Goal: Task Accomplishment & Management: Use online tool/utility

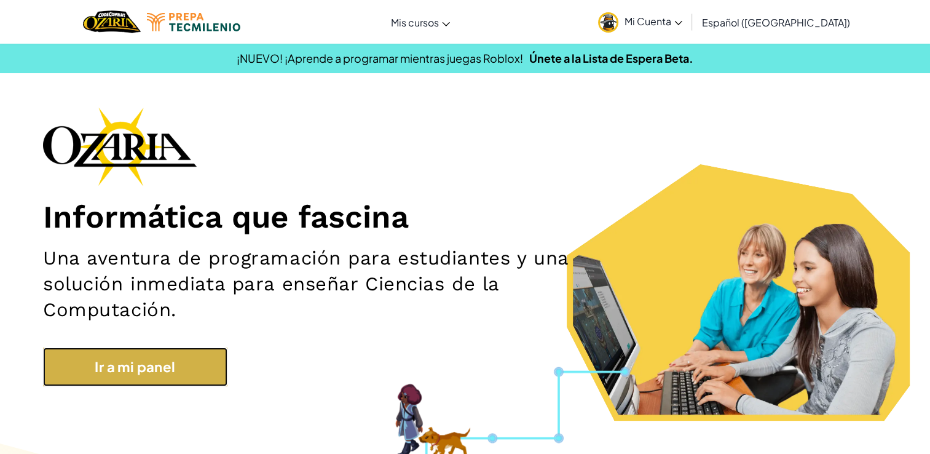
click at [125, 353] on link "Ir a mi panel" at bounding box center [135, 366] width 184 height 39
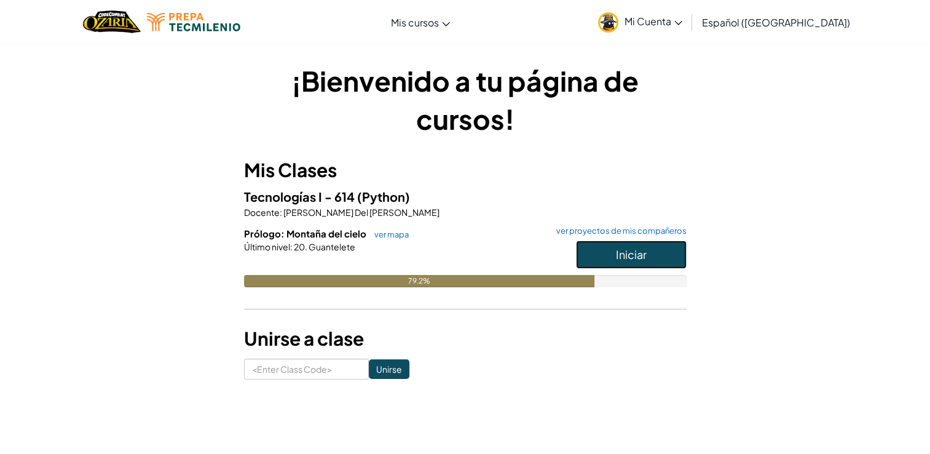
click at [654, 259] on button "Iniciar" at bounding box center [631, 254] width 111 height 28
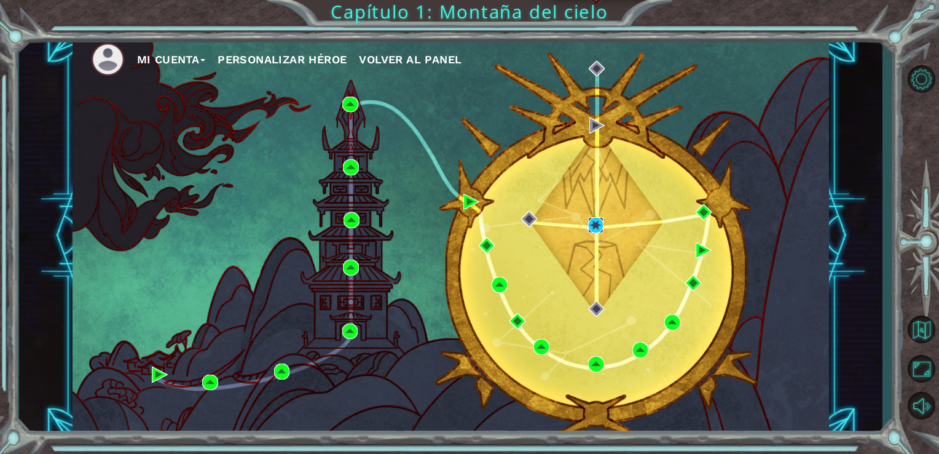
click at [590, 227] on img at bounding box center [596, 225] width 16 height 16
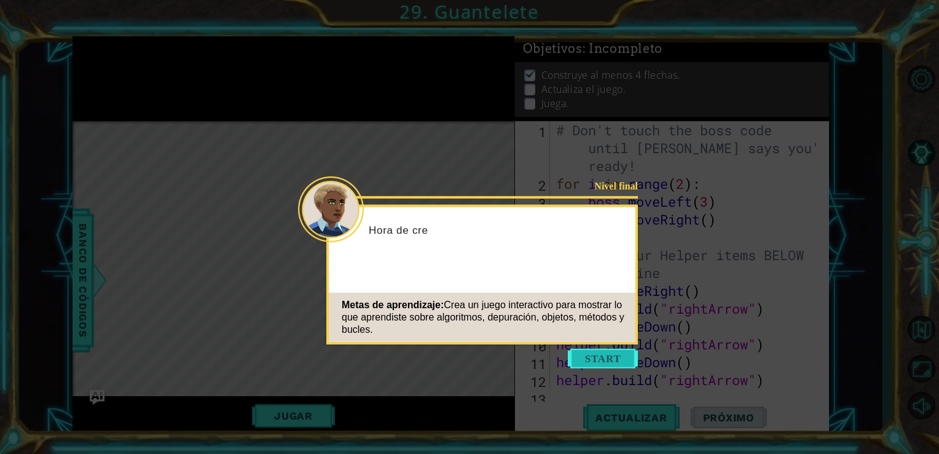
click at [615, 351] on button "Start" at bounding box center [603, 358] width 70 height 20
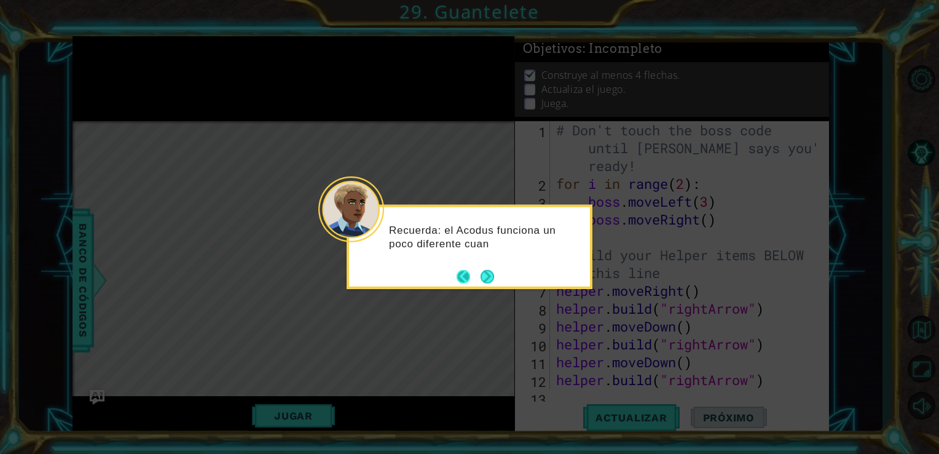
click at [476, 277] on button "Back" at bounding box center [469, 276] width 24 height 14
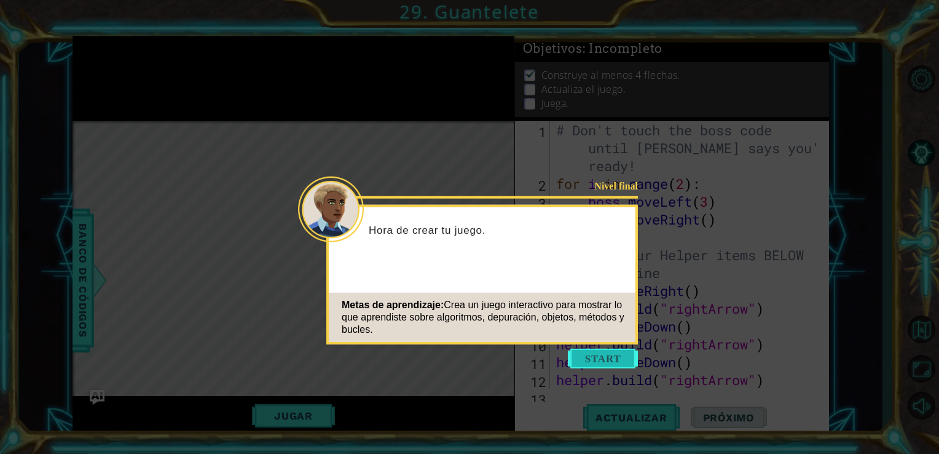
click at [588, 366] on button "Start" at bounding box center [603, 358] width 70 height 20
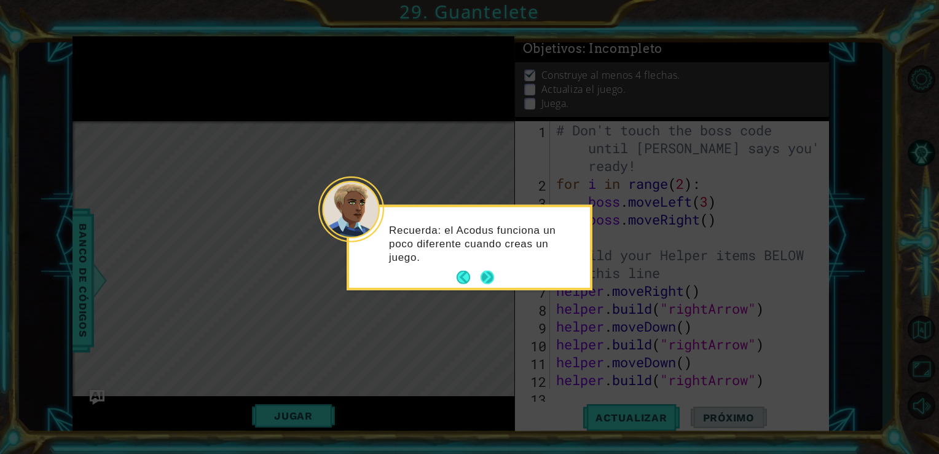
click at [486, 281] on button "Next" at bounding box center [488, 277] width 20 height 20
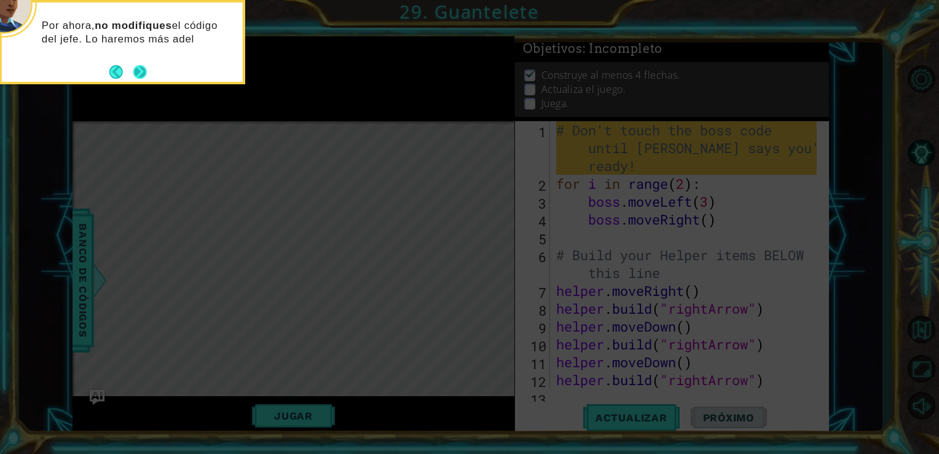
click at [144, 75] on button "Next" at bounding box center [140, 71] width 20 height 20
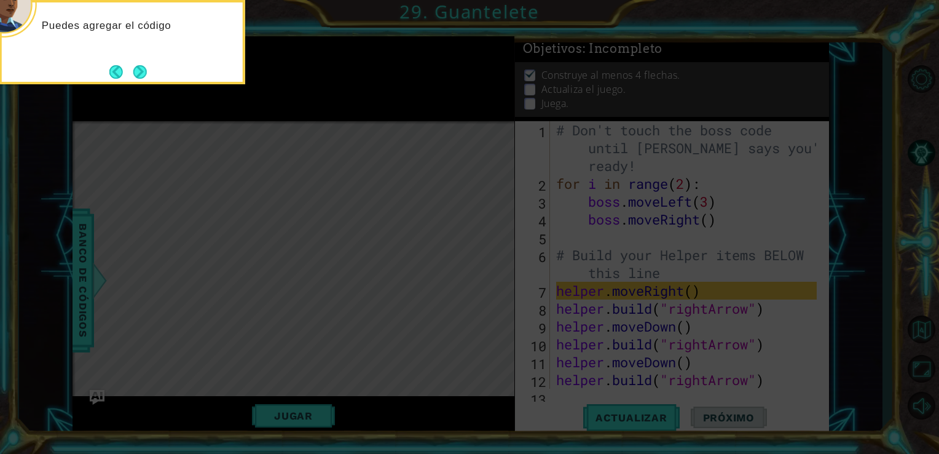
click at [144, 75] on button "Next" at bounding box center [140, 72] width 18 height 18
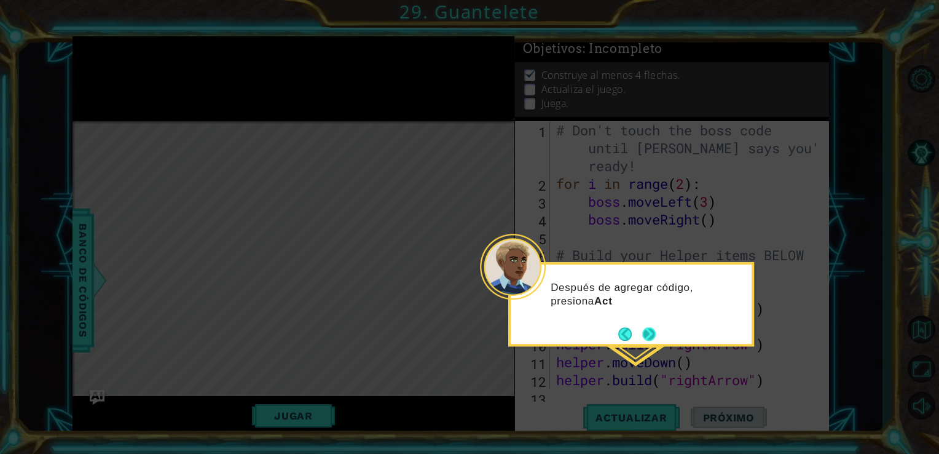
click at [644, 326] on button "Next" at bounding box center [649, 333] width 20 height 20
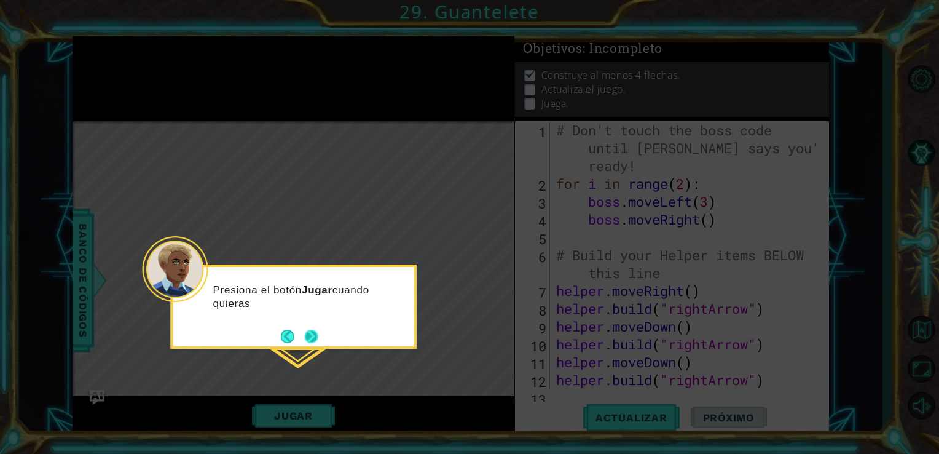
click at [302, 344] on button "Next" at bounding box center [311, 336] width 18 height 18
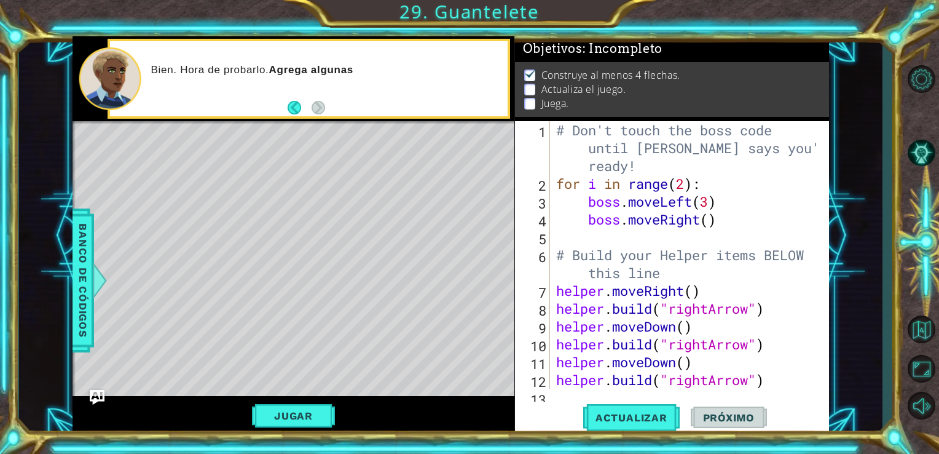
click at [302, 344] on div "Level Map" at bounding box center [357, 302] width 568 height 362
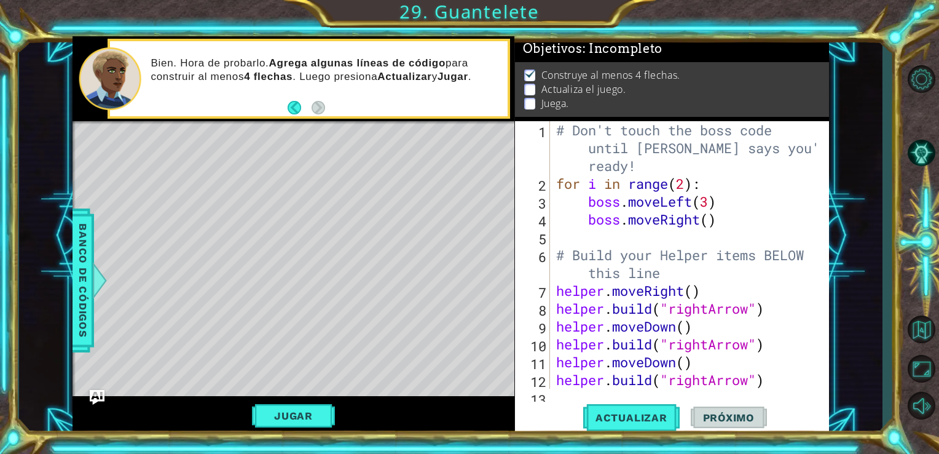
drag, startPoint x: 551, startPoint y: 289, endPoint x: 604, endPoint y: 321, distance: 61.8
click at [604, 321] on div "1 2 3 4 5 6 7 8 9 10 11 12 13 # Don't touch the boss code until [PERSON_NAME] s…" at bounding box center [671, 254] width 312 height 267
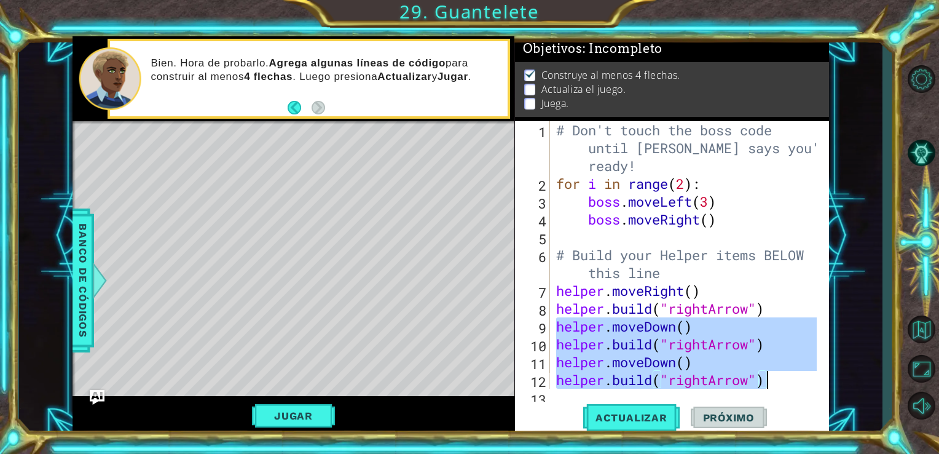
drag, startPoint x: 554, startPoint y: 328, endPoint x: 774, endPoint y: 382, distance: 227.3
click at [774, 382] on div "# Don't touch the boss code until [PERSON_NAME] says you're ready! for i in ran…" at bounding box center [689, 290] width 270 height 339
type textarea "helper.moveDown() [DOMAIN_NAME]("rightArrow")"
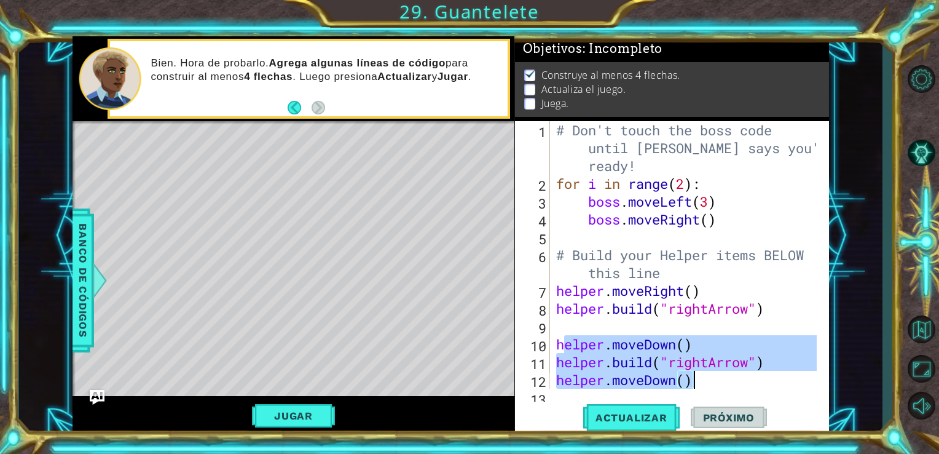
drag, startPoint x: 561, startPoint y: 342, endPoint x: 706, endPoint y: 374, distance: 148.5
click at [706, 374] on div "# Don't touch the boss code until [PERSON_NAME] says you're ready! for i in ran…" at bounding box center [689, 290] width 270 height 339
type textarea "h"
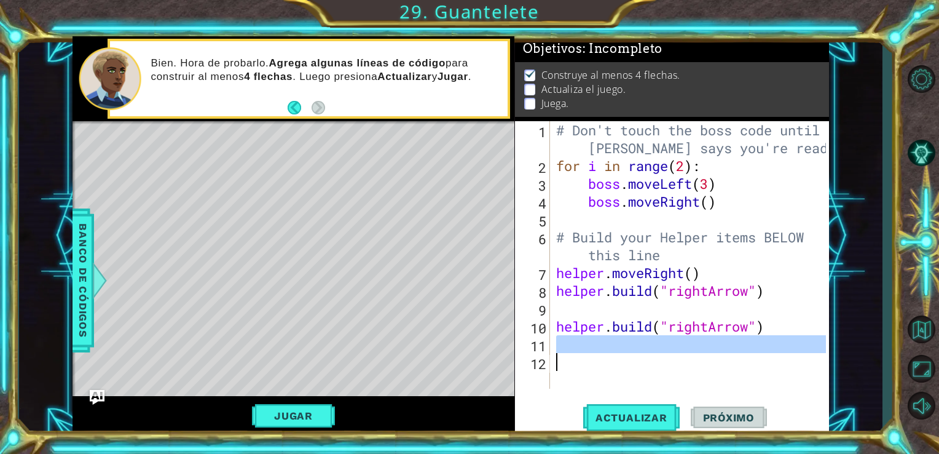
drag, startPoint x: 770, startPoint y: 338, endPoint x: 489, endPoint y: 404, distance: 288.6
click at [489, 404] on div "1 ההההההההההההההההההההההההההההההההההההההההההההההההההההההההההההההההההההההההההההה…" at bounding box center [451, 235] width 757 height 399
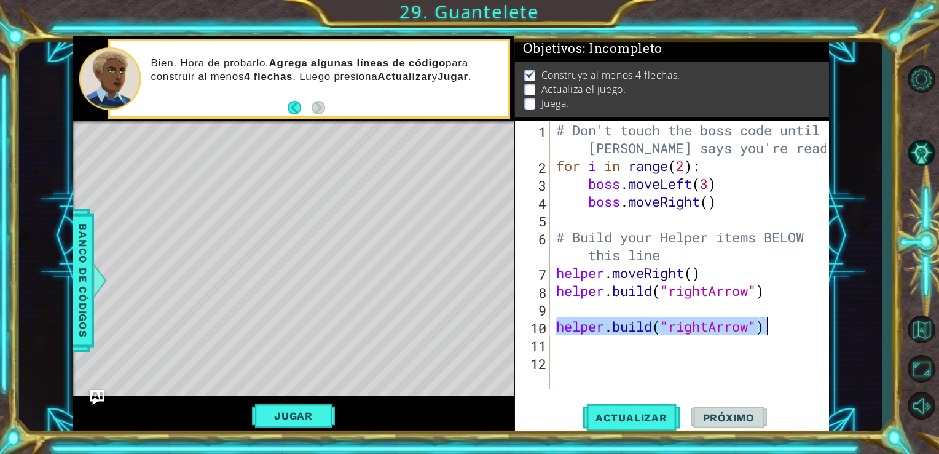
drag, startPoint x: 553, startPoint y: 329, endPoint x: 779, endPoint y: 324, distance: 226.2
click at [779, 324] on div "# Don't touch the boss code until [PERSON_NAME] says you're ready! for i in ran…" at bounding box center [693, 281] width 279 height 321
type textarea "[DOMAIN_NAME]("rightArrow")"
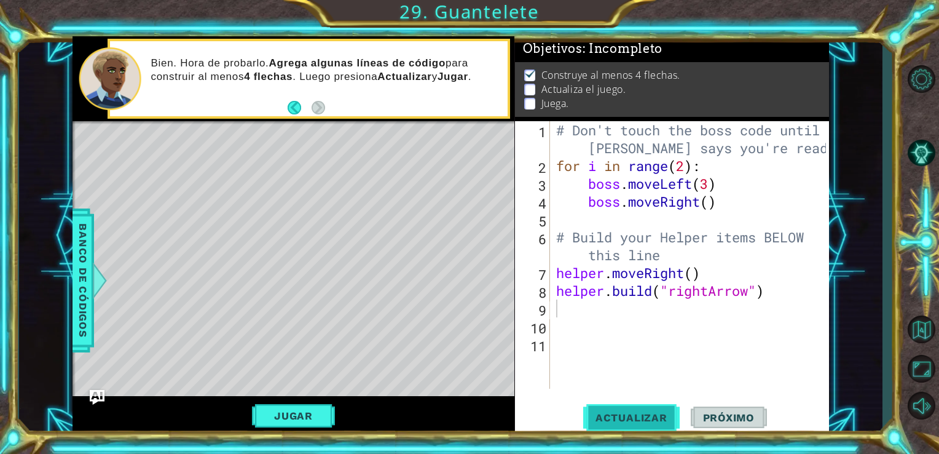
click at [608, 409] on button "Actualizar" at bounding box center [631, 416] width 96 height 31
click at [183, 138] on div "Level Map" at bounding box center [357, 302] width 568 height 362
click at [613, 407] on button "Actualizar" at bounding box center [631, 416] width 96 height 31
paste textarea "Code Area"
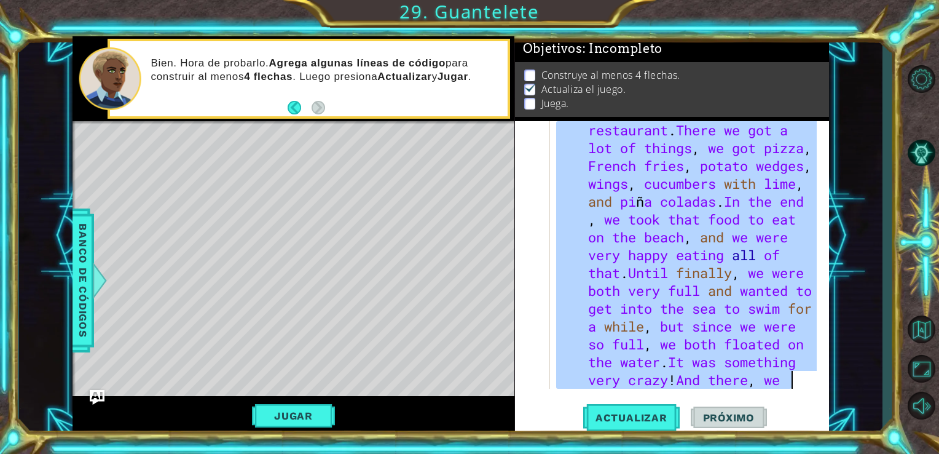
scroll to position [588, 0]
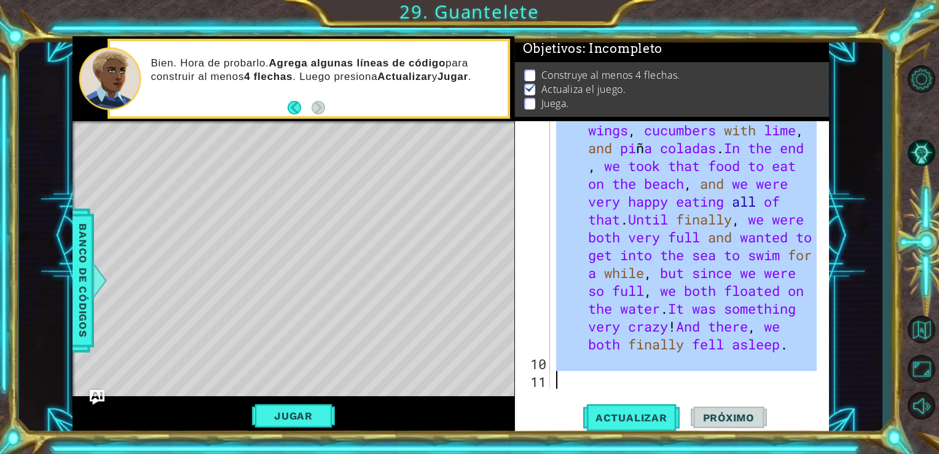
drag, startPoint x: 585, startPoint y: 132, endPoint x: 851, endPoint y: 393, distance: 372.4
click at [851, 393] on div "1 ההההההההההההההההההההההההההההההההההההההההההההההההההההההההההההההההההההההההההההה…" at bounding box center [451, 235] width 864 height 399
click at [739, 292] on div "In this dream , I remember feeling very happy because I recall that I was at th…" at bounding box center [686, 254] width 264 height 267
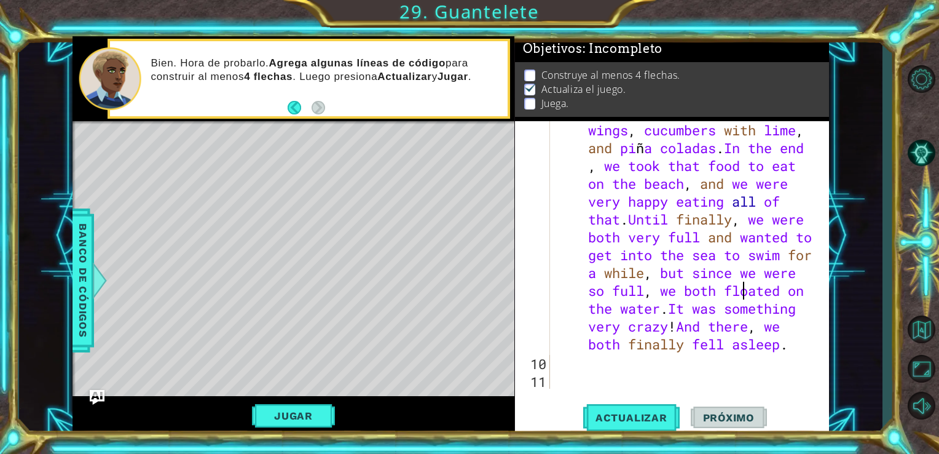
click at [739, 292] on div "In this dream , I remember feeling very happy because I recall that I was at th…" at bounding box center [689, 183] width 270 height 909
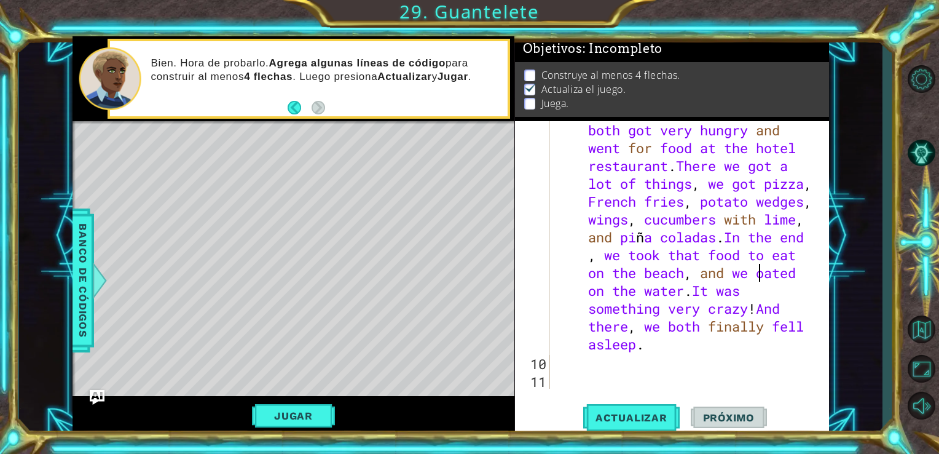
scroll to position [481, 0]
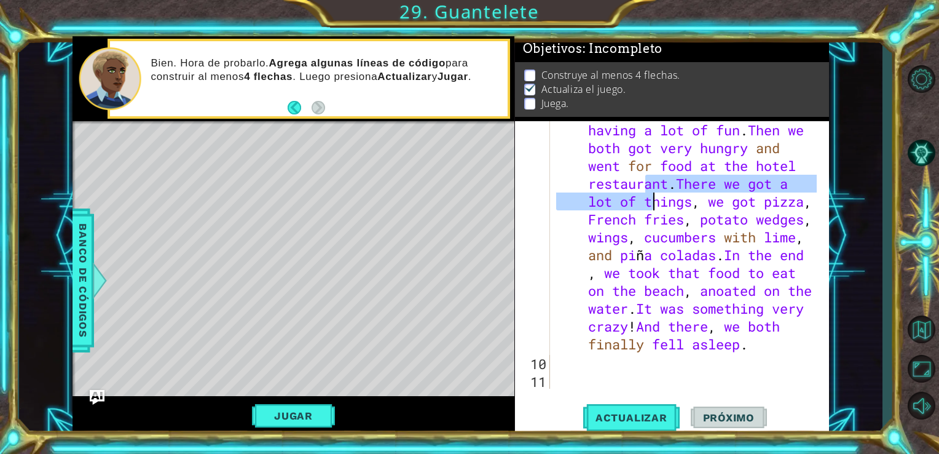
drag, startPoint x: 643, startPoint y: 189, endPoint x: 728, endPoint y: 291, distance: 133.1
click at [728, 291] on div "In this dream , I remember feeling very happy because I recall that I was at th…" at bounding box center [689, 237] width 270 height 802
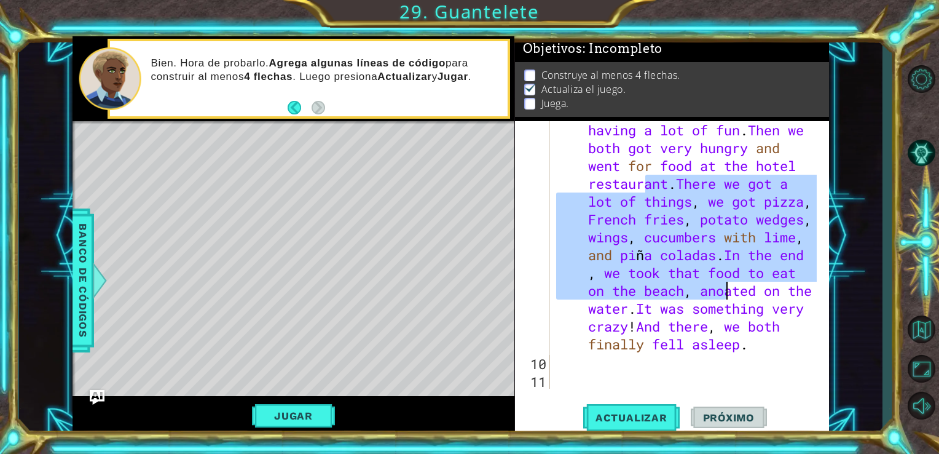
scroll to position [374, 0]
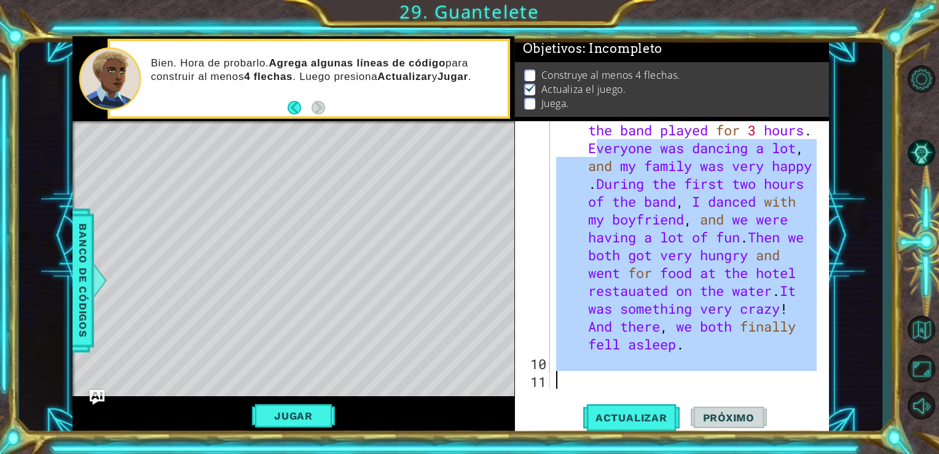
drag, startPoint x: 593, startPoint y: 146, endPoint x: 743, endPoint y: 404, distance: 298.5
click at [743, 404] on div "9 10 11 In this dream , I remember feeling very happy because I recall that I w…" at bounding box center [672, 278] width 315 height 314
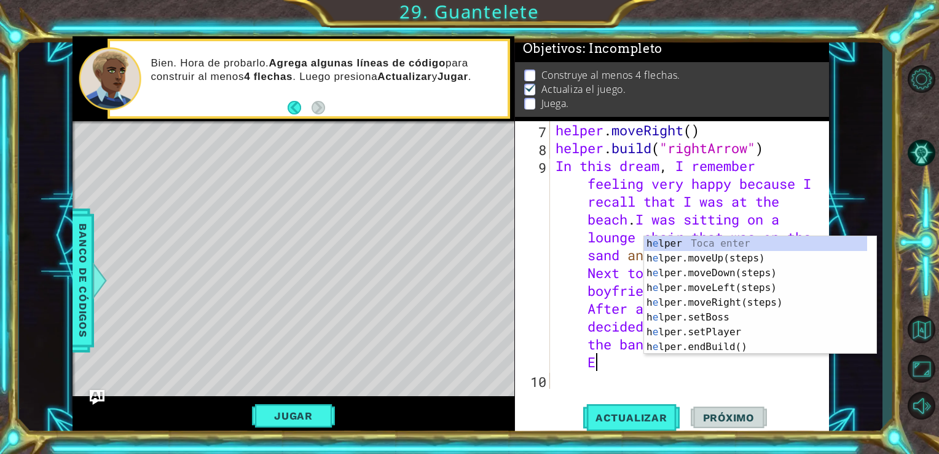
scroll to position [160, 0]
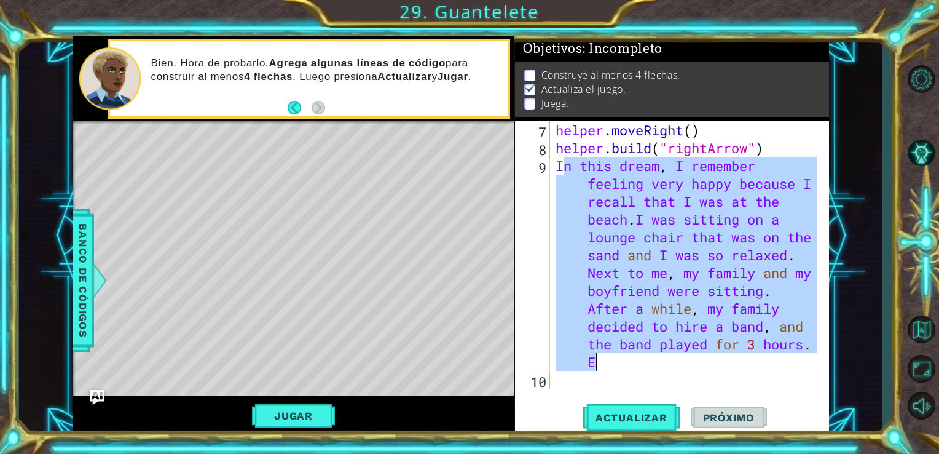
drag, startPoint x: 562, startPoint y: 166, endPoint x: 810, endPoint y: 366, distance: 318.7
click at [810, 366] on div "helper . moveRight ( ) helper . build ( "rightArrow" ) In this dream , I rememb…" at bounding box center [688, 272] width 270 height 303
type textarea "I"
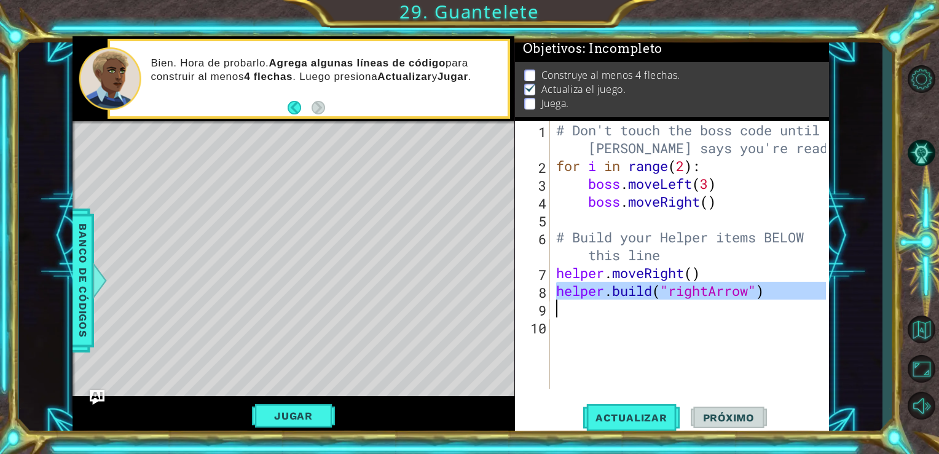
drag, startPoint x: 556, startPoint y: 294, endPoint x: 809, endPoint y: 316, distance: 254.2
click at [809, 316] on div "# Don't touch the boss code until [PERSON_NAME] says you're ready! for i in ran…" at bounding box center [693, 281] width 279 height 321
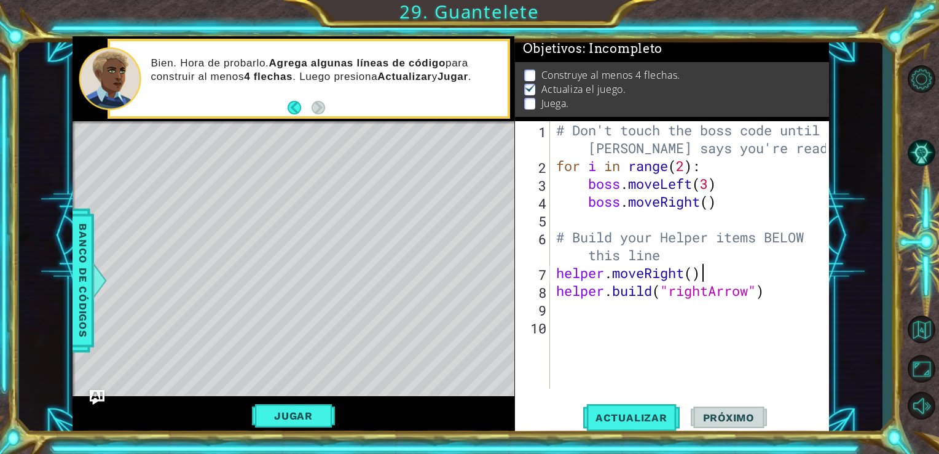
click at [811, 273] on div "# Don't touch the boss code until [PERSON_NAME] says you're ready! for i in ran…" at bounding box center [693, 281] width 279 height 321
type textarea "helper.moveRight()"
click at [626, 321] on div "# Don't touch the boss code until [PERSON_NAME] says you're ready! for i in ran…" at bounding box center [693, 281] width 279 height 321
paste textarea "[DOMAIN_NAME]("rightArrow")"
click at [604, 312] on div "# Don't touch the boss code until [PERSON_NAME] says you're ready! for i in ran…" at bounding box center [693, 281] width 279 height 321
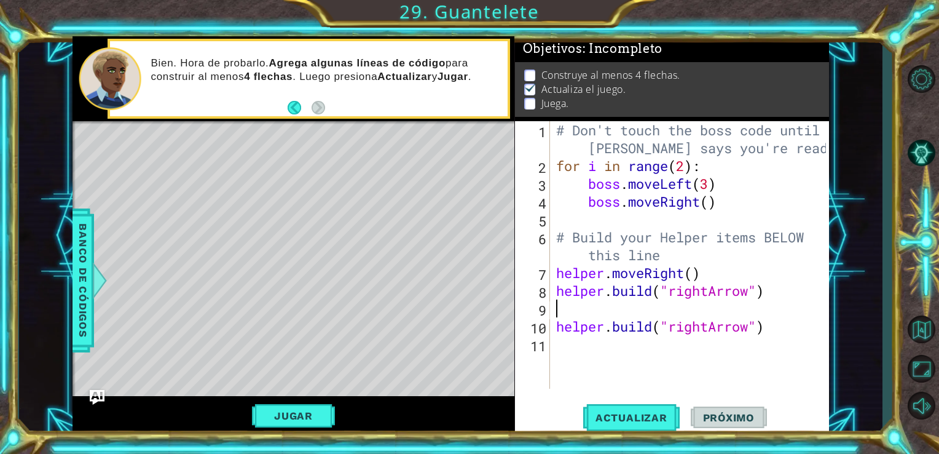
type textarea "[DOMAIN_NAME]("rightArrow")"
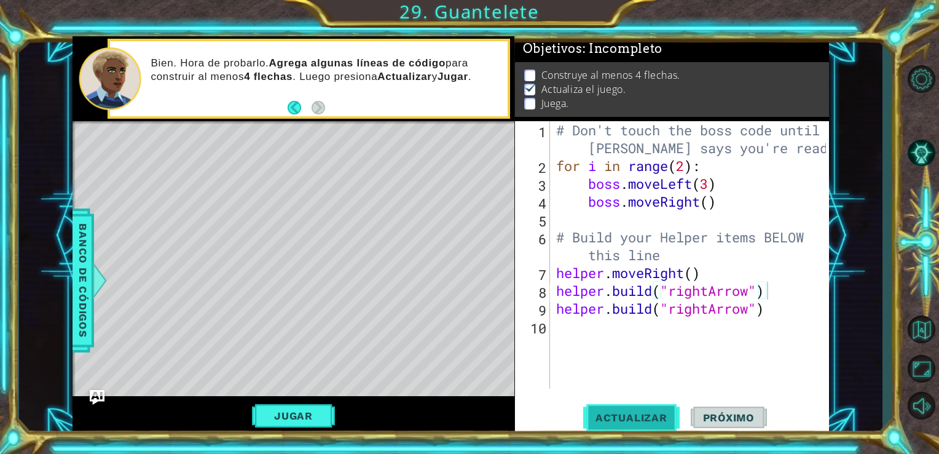
click at [633, 424] on button "Actualizar" at bounding box center [631, 416] width 96 height 31
click at [560, 318] on div "# Don't touch the boss code until [PERSON_NAME] says you're ready! for i in ran…" at bounding box center [693, 281] width 279 height 321
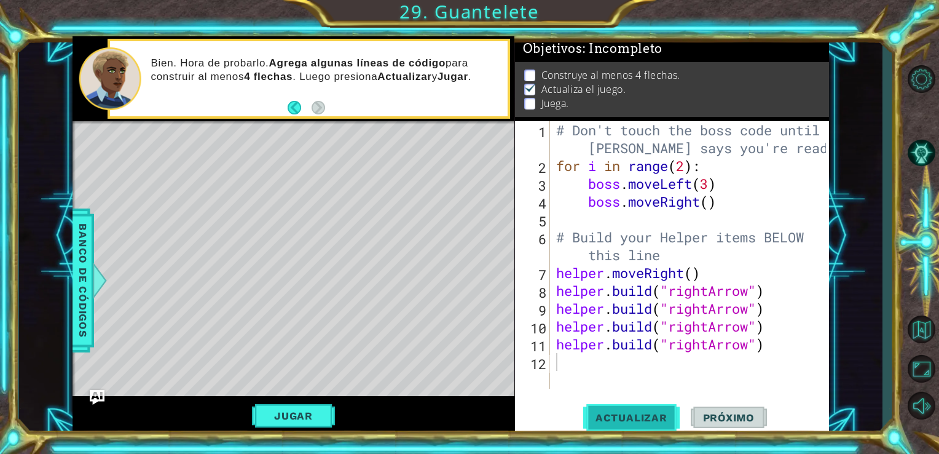
click at [613, 420] on span "Actualizar" at bounding box center [631, 417] width 96 height 12
click at [285, 414] on button "Jugar" at bounding box center [293, 415] width 83 height 23
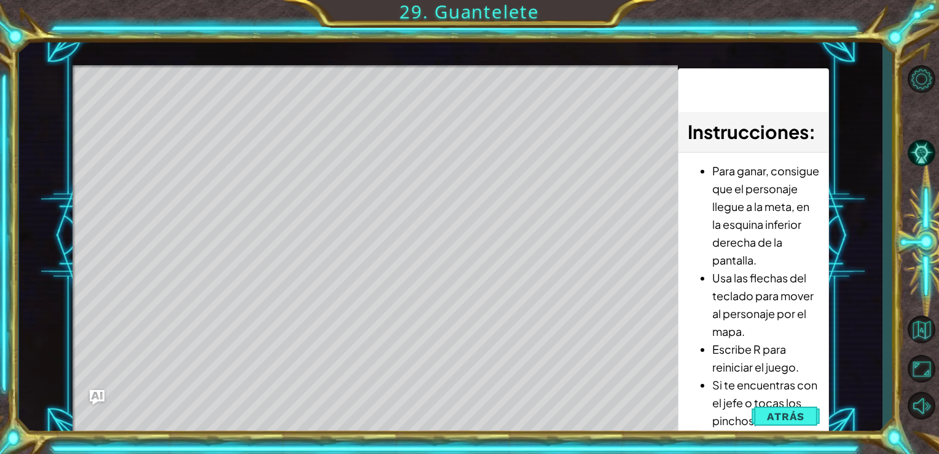
click at [192, 222] on div "Level Map" at bounding box center [357, 246] width 568 height 362
click at [64, 208] on div "1 ההההההההההההההההההההההההההההההההההההההההההההההההההההההההההההההההההההההההההההה…" at bounding box center [451, 235] width 864 height 399
click at [766, 414] on button "Atrás" at bounding box center [786, 416] width 68 height 25
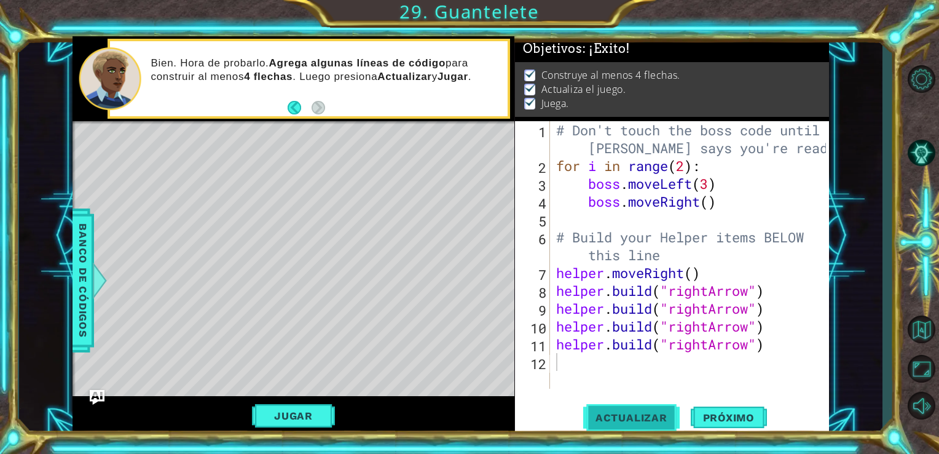
click at [598, 415] on span "Actualizar" at bounding box center [631, 417] width 96 height 12
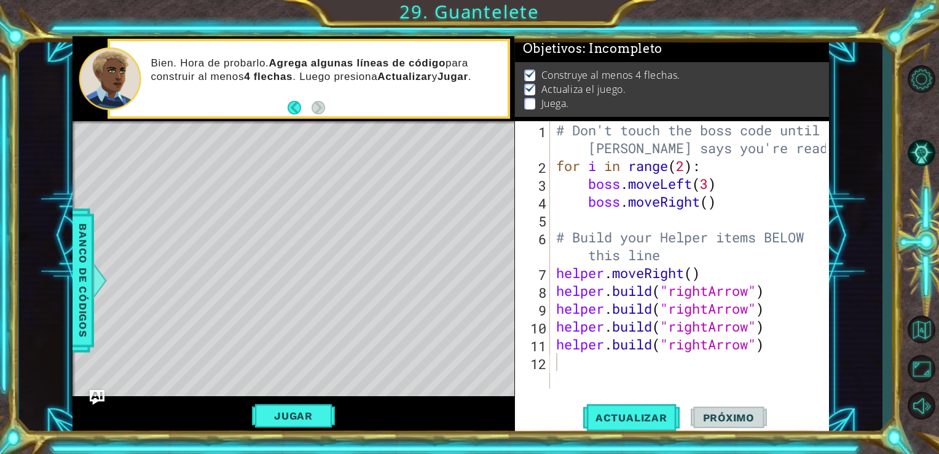
drag, startPoint x: 184, startPoint y: 144, endPoint x: 192, endPoint y: 142, distance: 8.2
click at [192, 142] on div "Level Map" at bounding box center [357, 302] width 568 height 362
click at [570, 360] on div "# Don't touch the boss code until [PERSON_NAME] says you're ready! for i in ran…" at bounding box center [693, 281] width 279 height 321
type textarea "v"
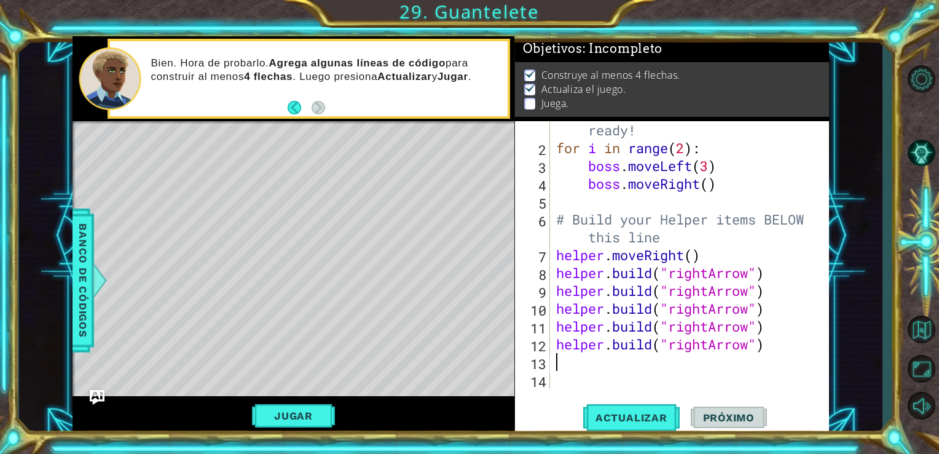
paste textarea "Code Area"
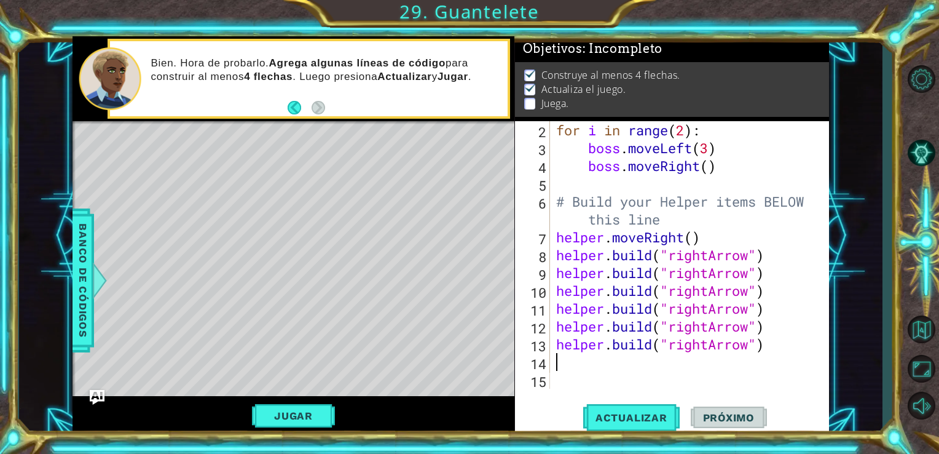
scroll to position [53, 0]
click at [570, 360] on div "for i in range ( 2 ) : boss . moveLeft ( 3 ) boss . moveRight ( ) # Build your …" at bounding box center [689, 272] width 270 height 303
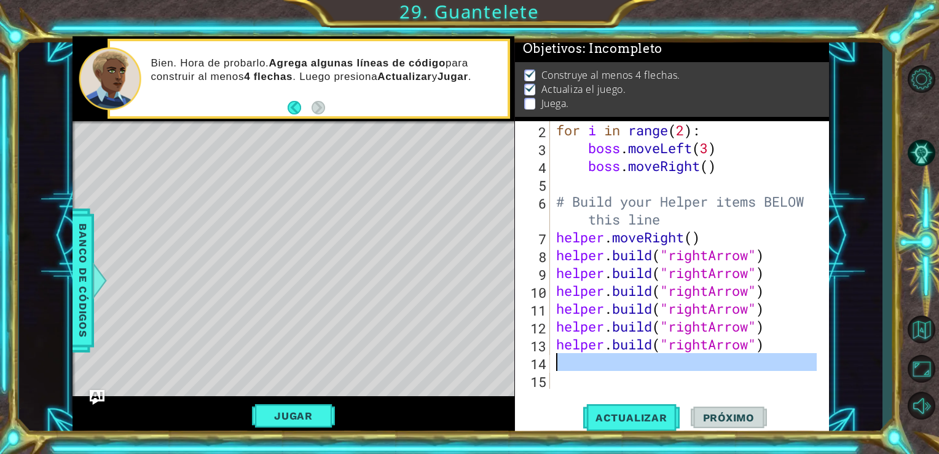
paste textarea "Code Area"
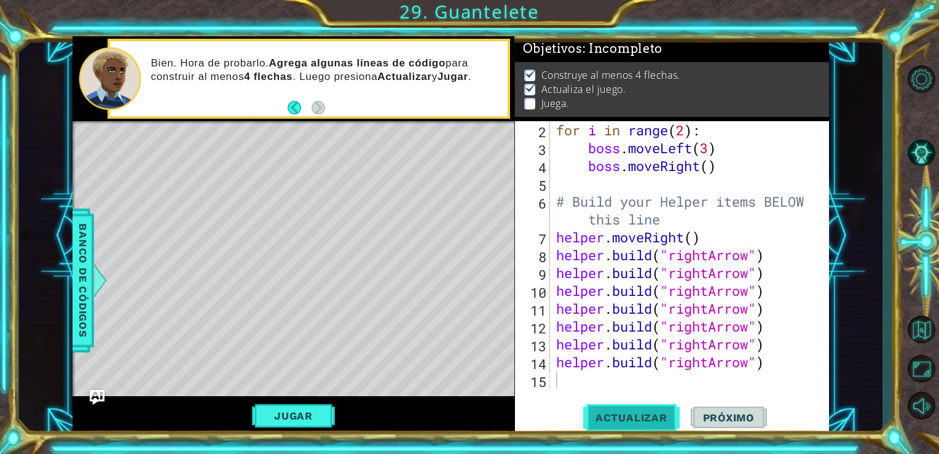
click at [632, 419] on span "Actualizar" at bounding box center [631, 417] width 96 height 12
click at [296, 420] on button "Jugar" at bounding box center [293, 415] width 83 height 23
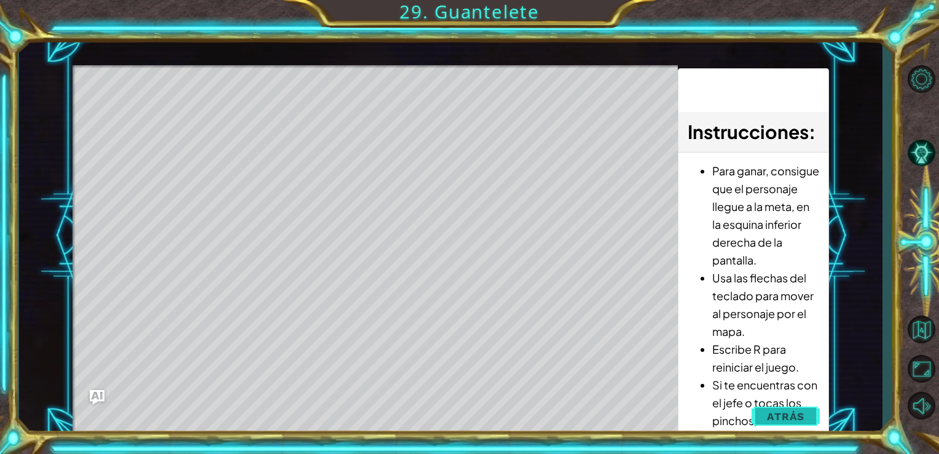
click at [793, 425] on button "Atrás" at bounding box center [786, 416] width 68 height 25
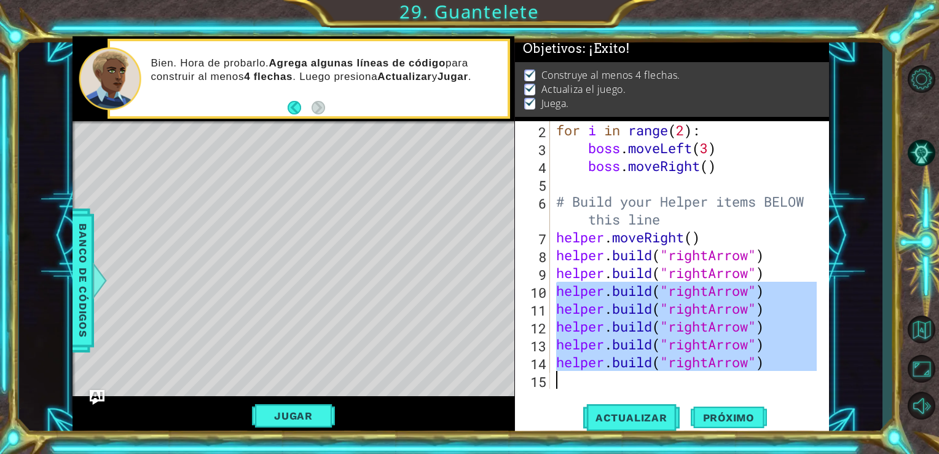
drag, startPoint x: 556, startPoint y: 291, endPoint x: 783, endPoint y: 372, distance: 241.4
click at [783, 372] on div "for i in range ( 2 ) : boss . moveLeft ( 3 ) boss . moveRight ( ) # Build your …" at bounding box center [689, 272] width 270 height 303
type textarea "[DOMAIN_NAME]("rightArrow")"
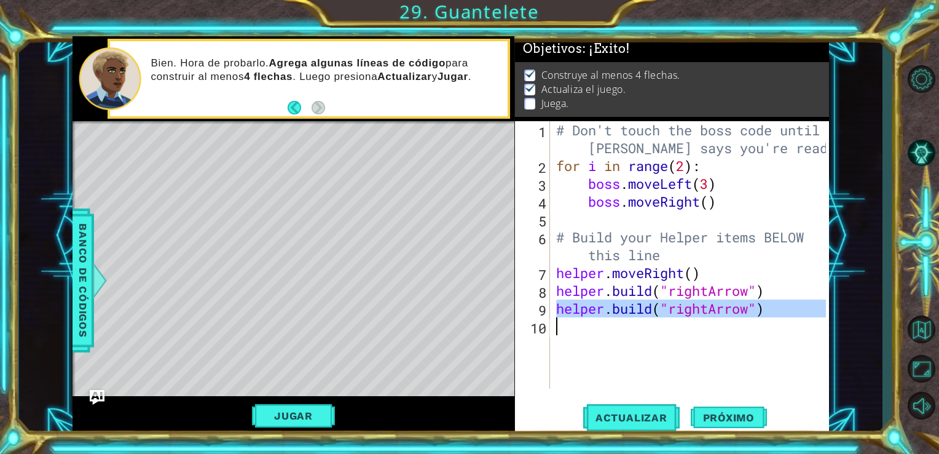
drag, startPoint x: 558, startPoint y: 307, endPoint x: 793, endPoint y: 326, distance: 236.2
click at [793, 326] on div "# Don't touch the boss code until [PERSON_NAME] says you're ready! for i in ran…" at bounding box center [693, 281] width 279 height 321
type textarea "[DOMAIN_NAME]("rightArrow")"
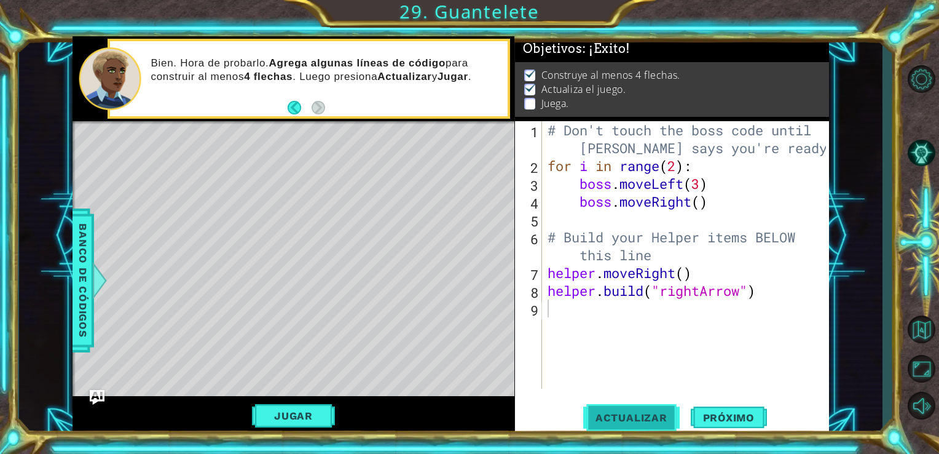
click at [628, 407] on button "Actualizar" at bounding box center [631, 416] width 96 height 31
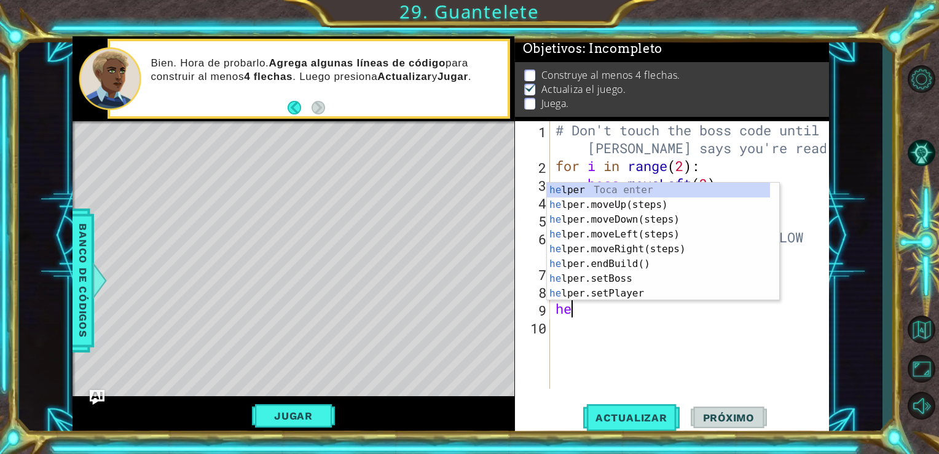
scroll to position [0, 0]
type textarea "helper"
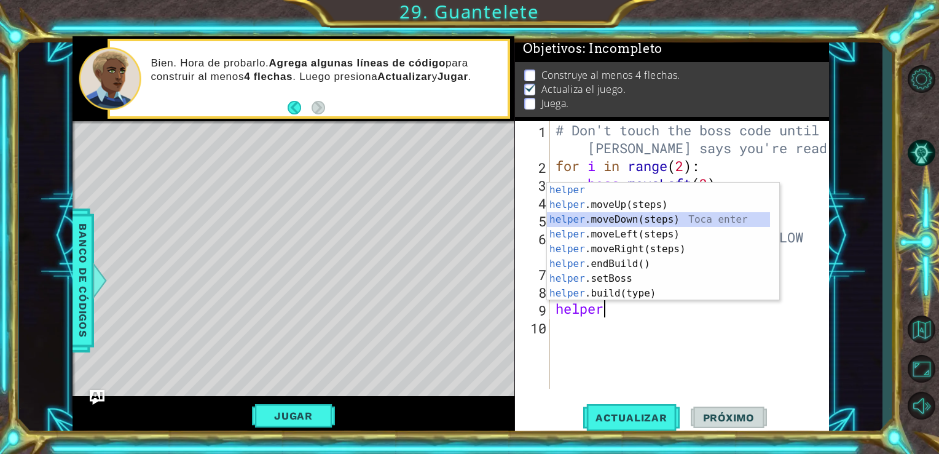
click at [616, 221] on div "helper Toca enter helper .moveUp(steps) Toca enter helper .moveDown(steps) Toca…" at bounding box center [658, 256] width 223 height 147
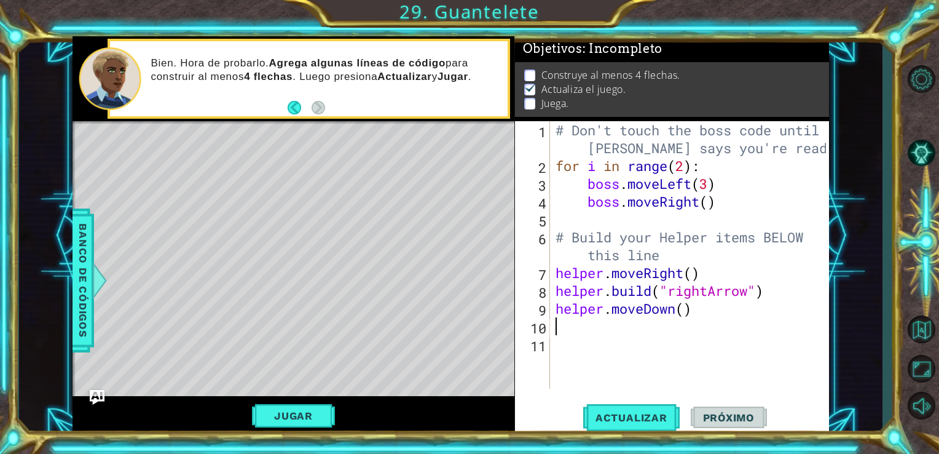
scroll to position [0, 0]
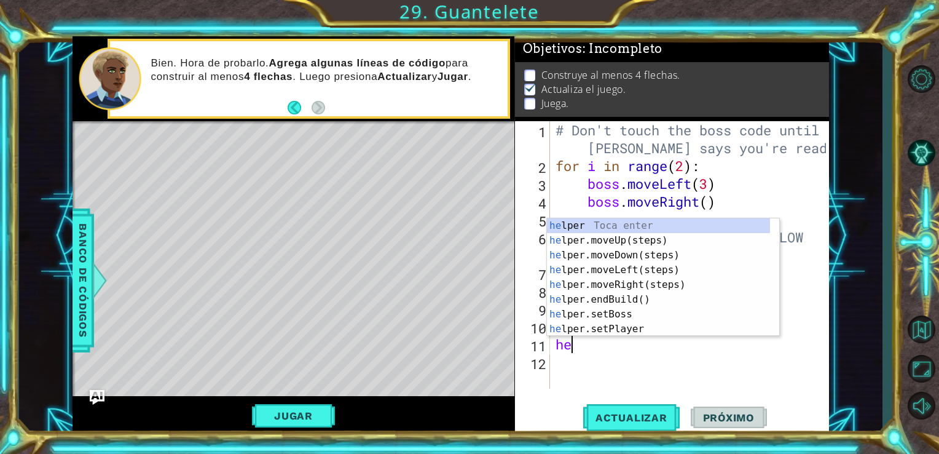
type textarea "hel"
click at [604, 256] on div "hel per Toca enter hel per.moveUp(steps) Toca enter hel per.moveDown(steps) Toc…" at bounding box center [658, 291] width 223 height 147
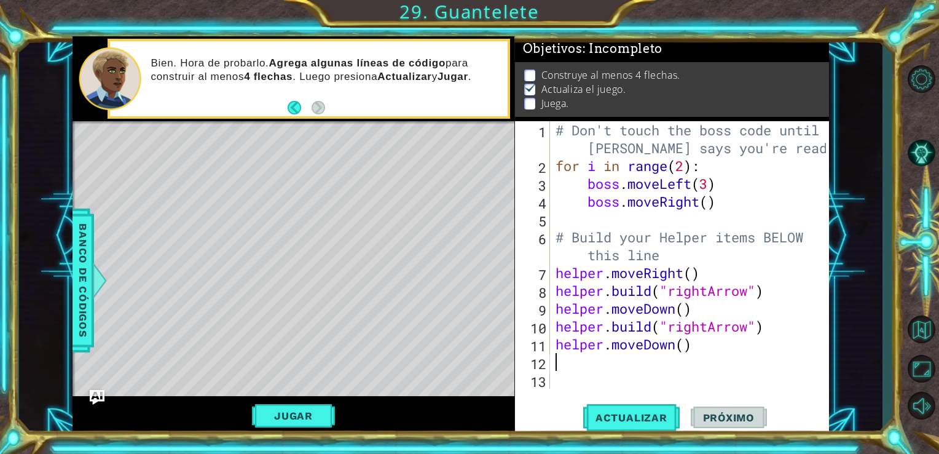
scroll to position [35, 0]
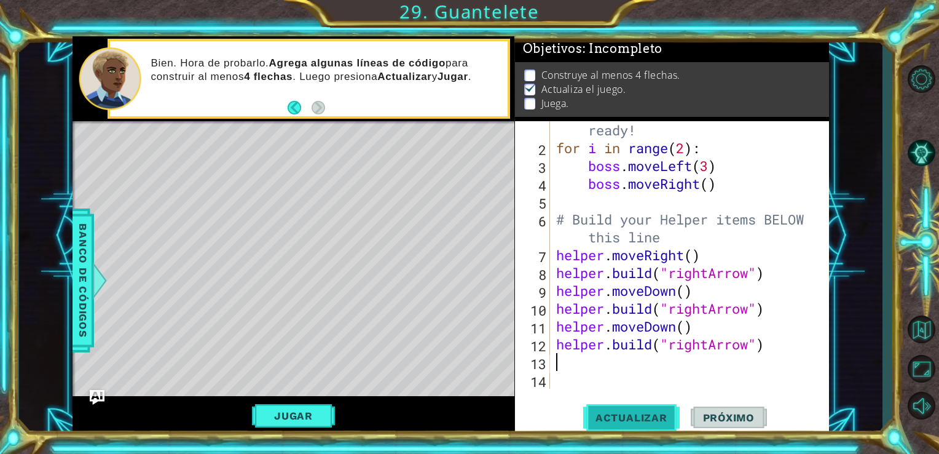
click at [649, 422] on span "Actualizar" at bounding box center [631, 417] width 96 height 12
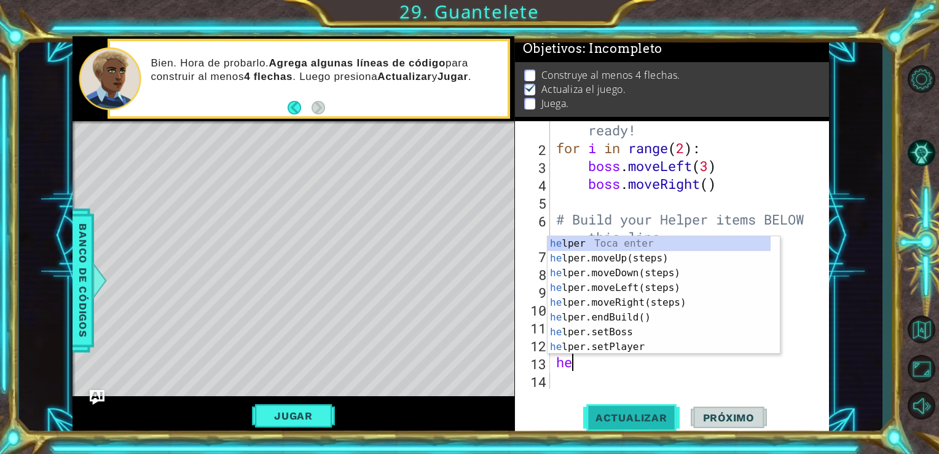
type textarea "hel"
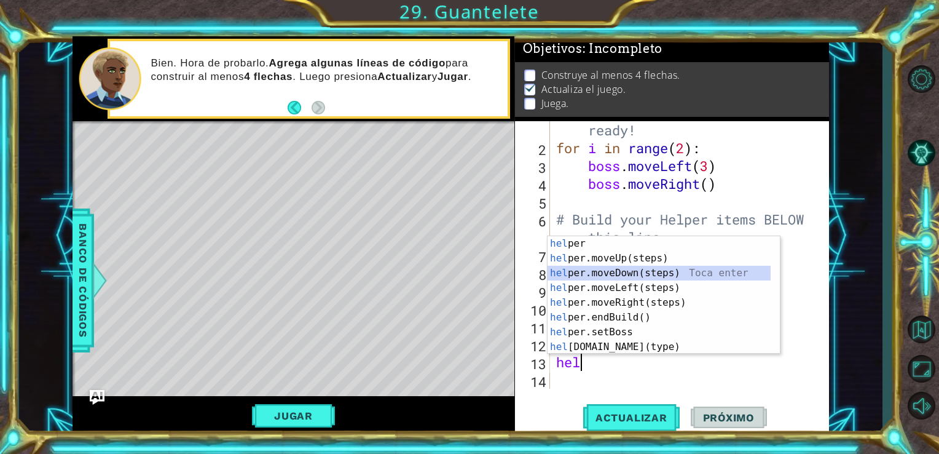
click at [612, 276] on div "hel per Toca enter hel per.moveUp(steps) Toca enter hel per.moveDown(steps) Toc…" at bounding box center [659, 309] width 223 height 147
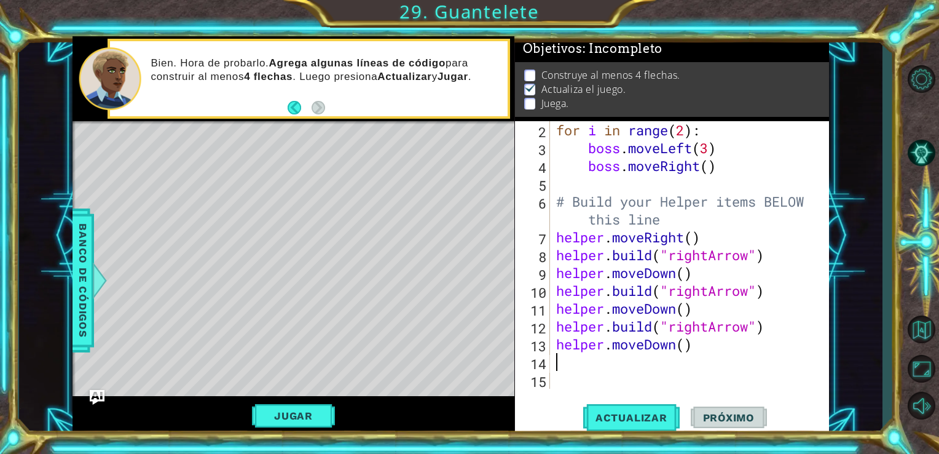
scroll to position [53, 0]
paste textarea "h"
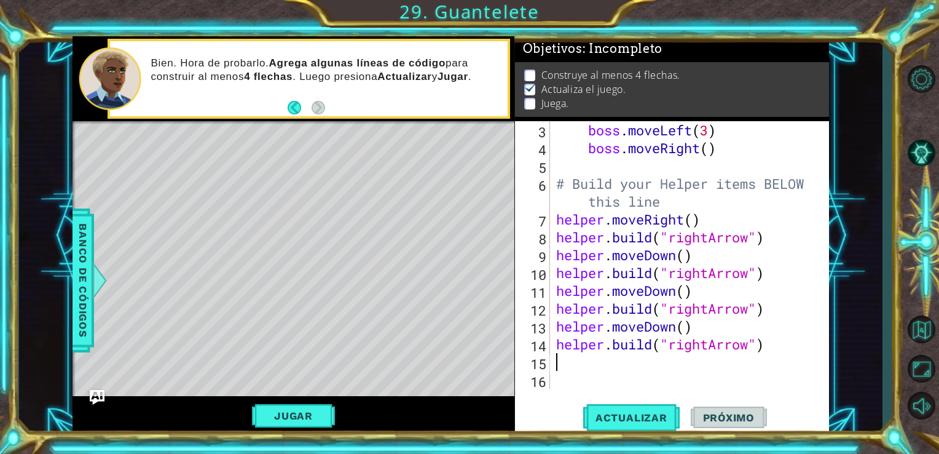
scroll to position [71, 0]
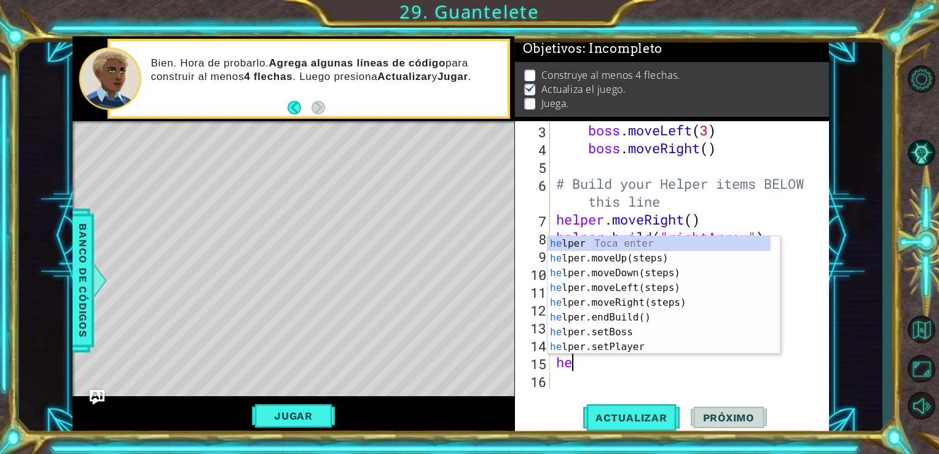
type textarea "hel"
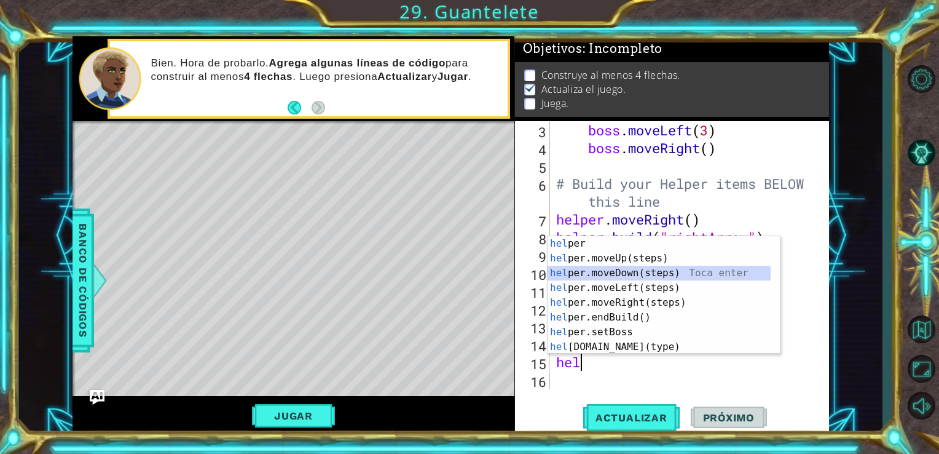
click at [634, 275] on div "hel per Toca enter hel per.moveUp(steps) Toca enter hel per.moveDown(steps) Toc…" at bounding box center [659, 309] width 223 height 147
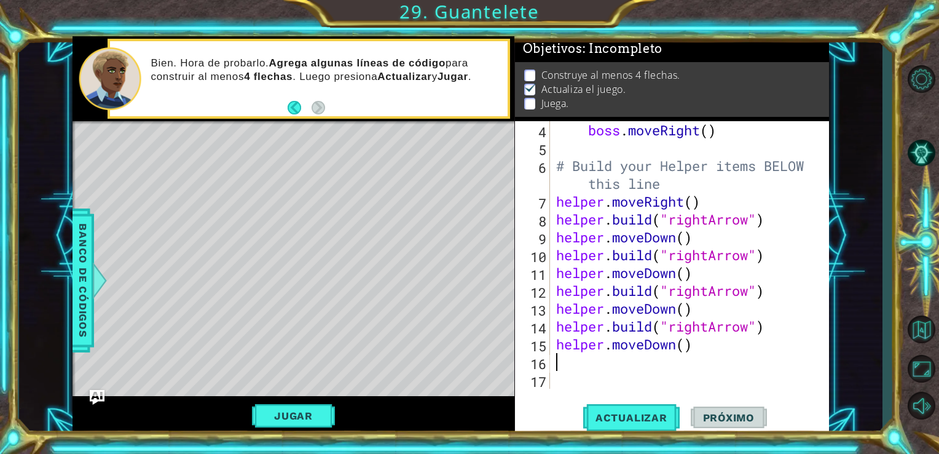
scroll to position [106, 0]
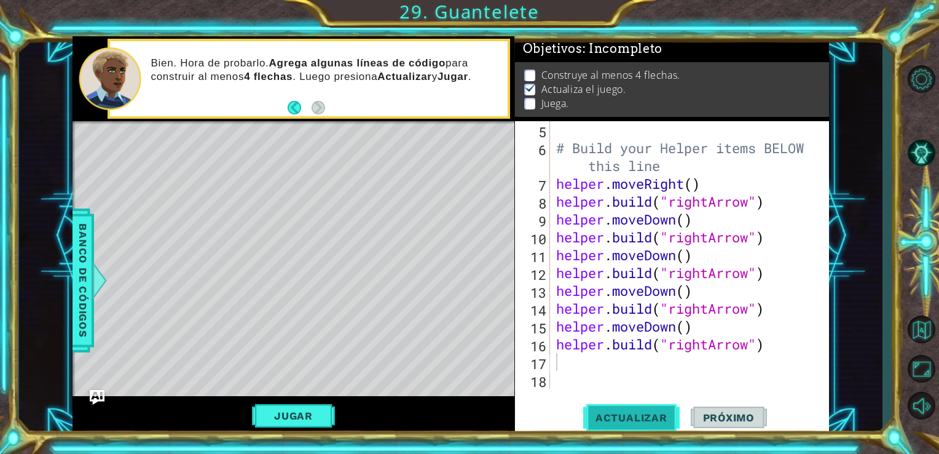
click at [631, 407] on button "Actualizar" at bounding box center [631, 416] width 96 height 31
type textarea "h"
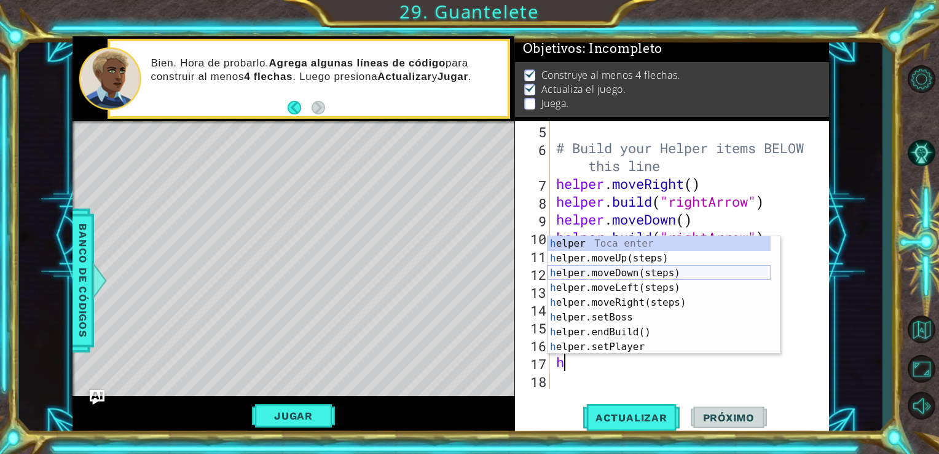
click at [621, 270] on div "h elper Toca enter h elper.moveUp(steps) Toca enter h elper.moveDown(steps) Toc…" at bounding box center [659, 309] width 223 height 147
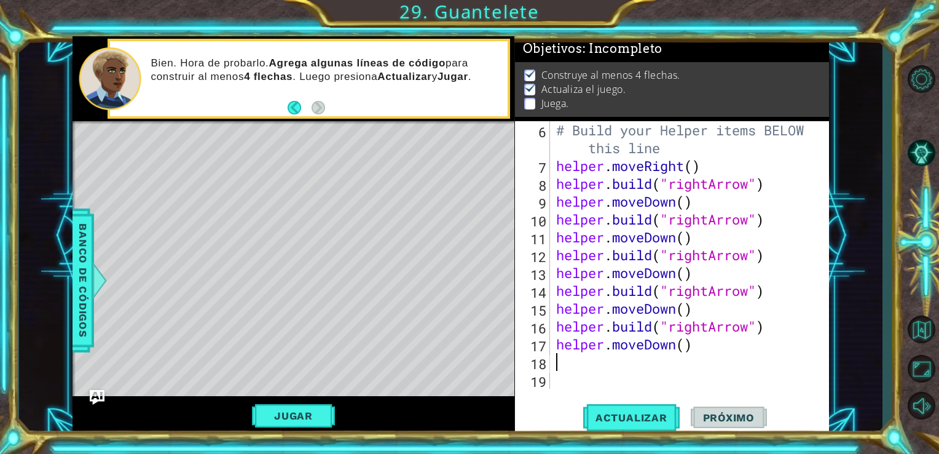
scroll to position [143, 0]
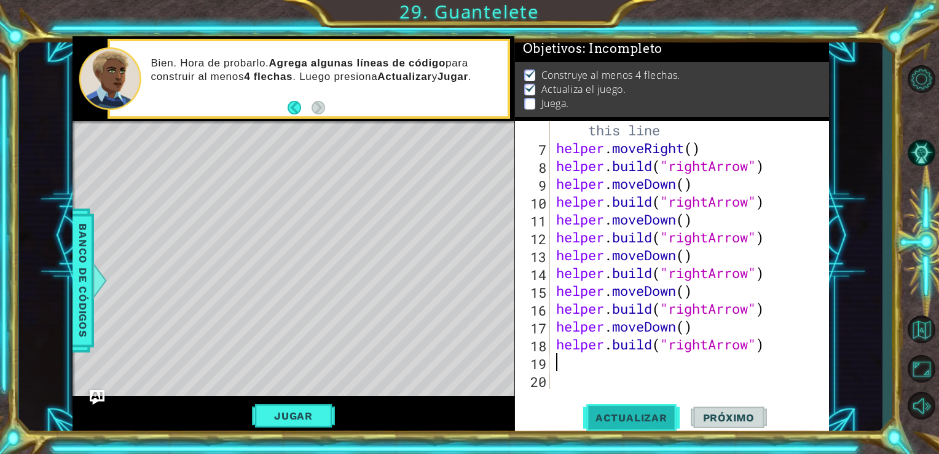
click at [605, 409] on button "Actualizar" at bounding box center [631, 416] width 96 height 31
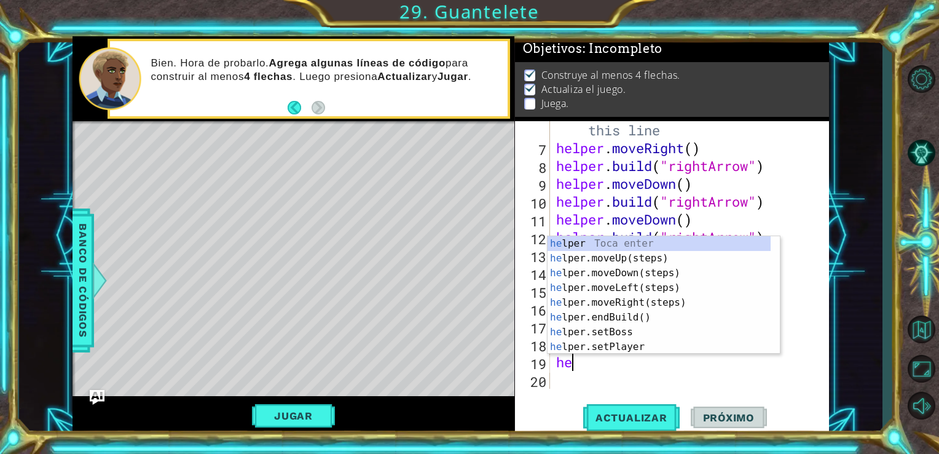
scroll to position [0, 0]
type textarea "helpe"
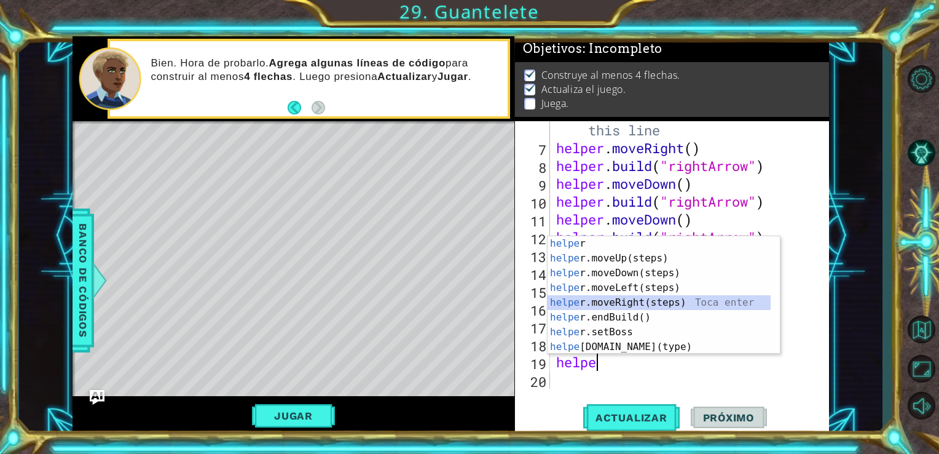
click at [609, 304] on div "helpe r Toca enter helpe r.moveUp(steps) Toca enter helpe r.moveDown(steps) Toc…" at bounding box center [659, 309] width 223 height 147
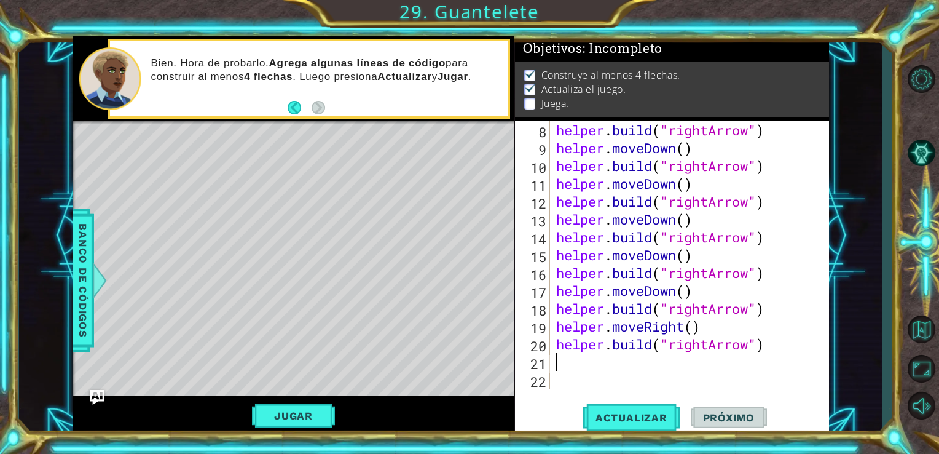
scroll to position [178, 0]
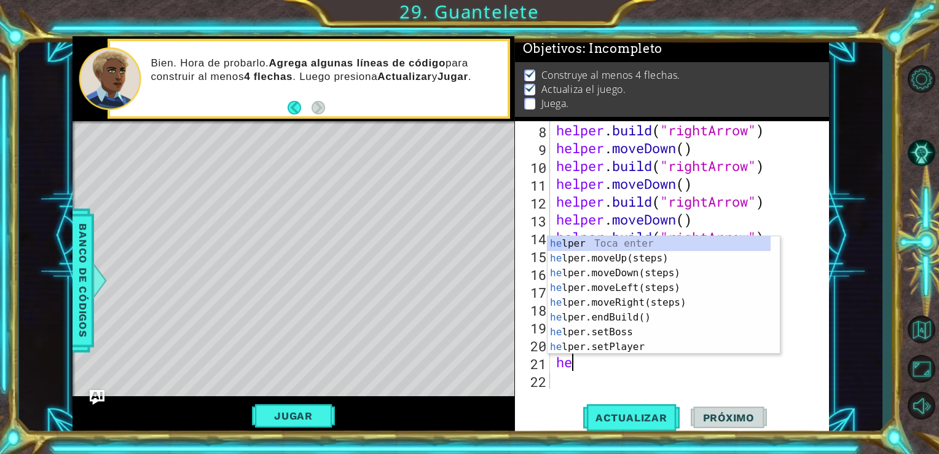
type textarea "hel"
click at [613, 276] on div "hel per Toca enter hel per.moveUp(steps) Toca enter hel per.moveDown(steps) Toc…" at bounding box center [659, 309] width 223 height 147
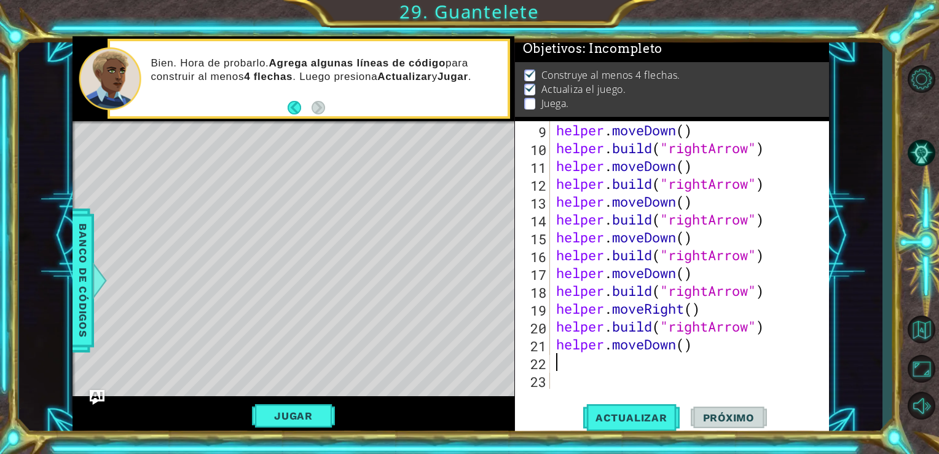
scroll to position [196, 0]
paste textarea "h"
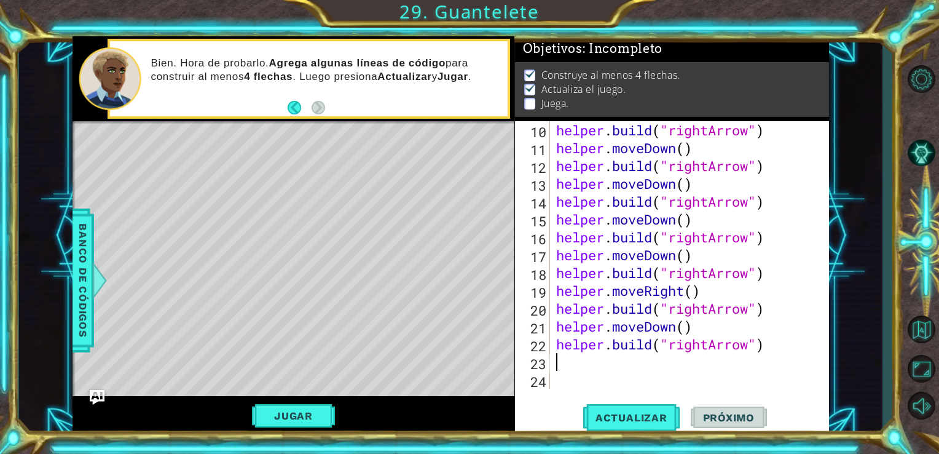
scroll to position [214, 0]
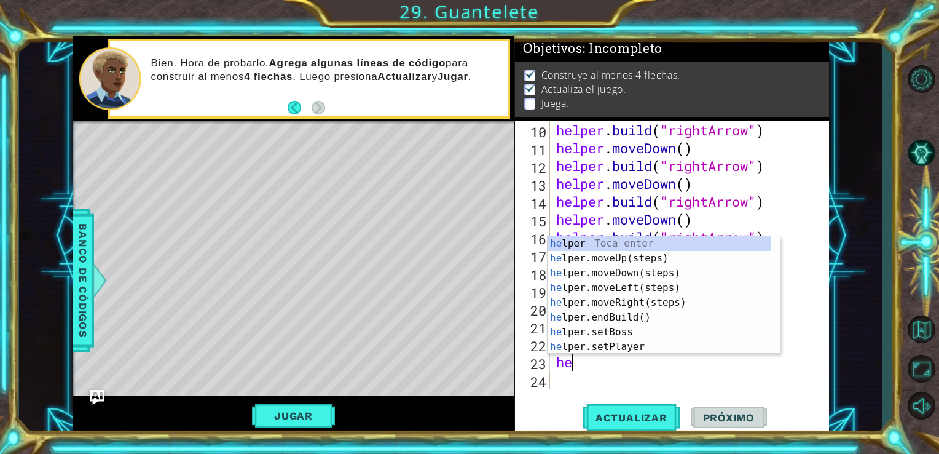
type textarea "hel"
click at [612, 275] on div "hel per Toca enter hel per.moveUp(steps) Toca enter hel per.moveDown(steps) Toc…" at bounding box center [659, 309] width 223 height 147
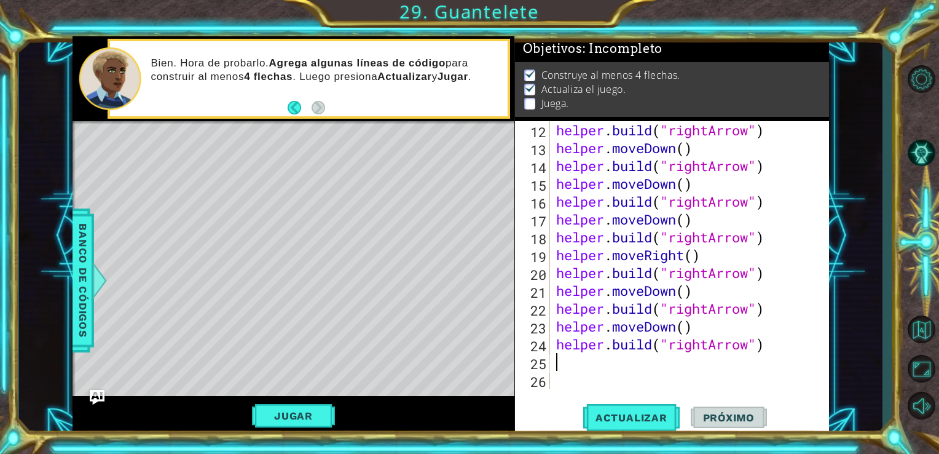
scroll to position [249, 0]
click at [650, 429] on button "Actualizar" at bounding box center [631, 416] width 96 height 31
click at [616, 409] on button "Actualizar" at bounding box center [631, 416] width 96 height 31
drag, startPoint x: 696, startPoint y: 323, endPoint x: 532, endPoint y: 331, distance: 164.3
click at [532, 331] on div "12 13 14 15 16 17 18 19 20 21 22 23 24 25 26 helper . build ( "rightArrow" ) he…" at bounding box center [671, 254] width 312 height 267
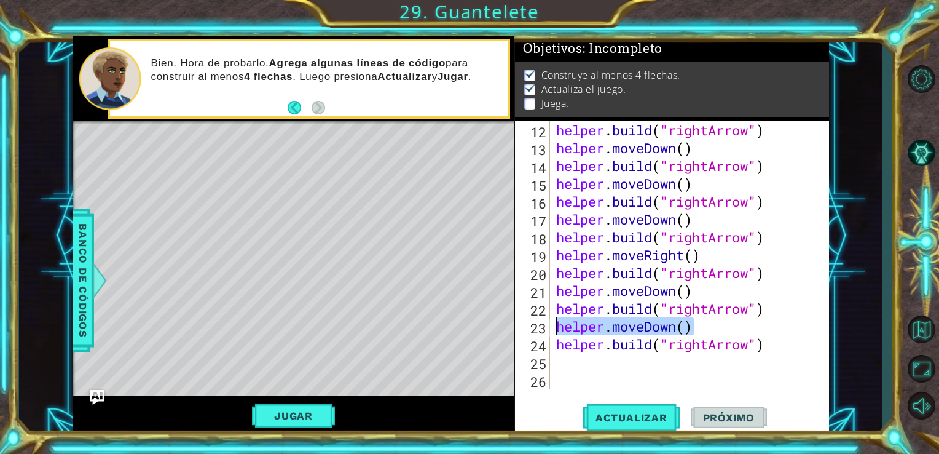
click at [532, 331] on div "23" at bounding box center [533, 328] width 33 height 18
click at [677, 328] on div "helper . build ( "rightArrow" ) helper . moveDown ( ) helper . build ( "rightAr…" at bounding box center [689, 272] width 270 height 303
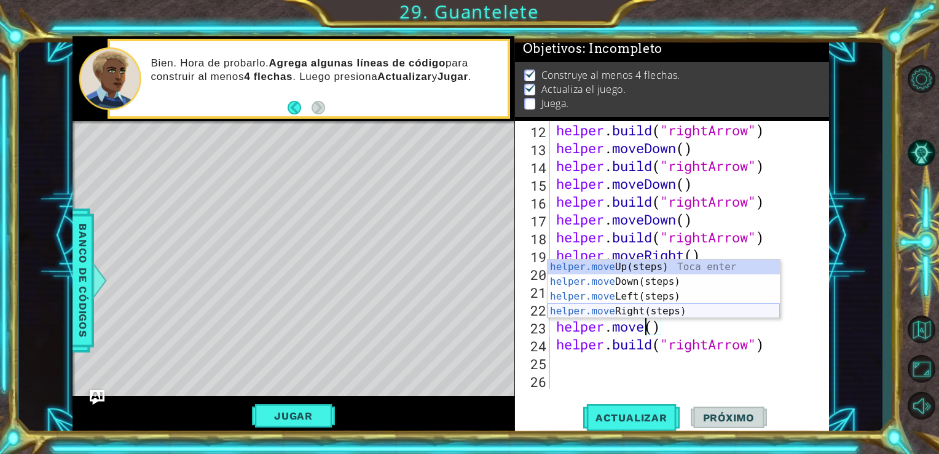
click at [661, 306] on div "helper.move Up(steps) Toca enter helper.move Down(steps) Toca enter helper.move…" at bounding box center [664, 303] width 232 height 88
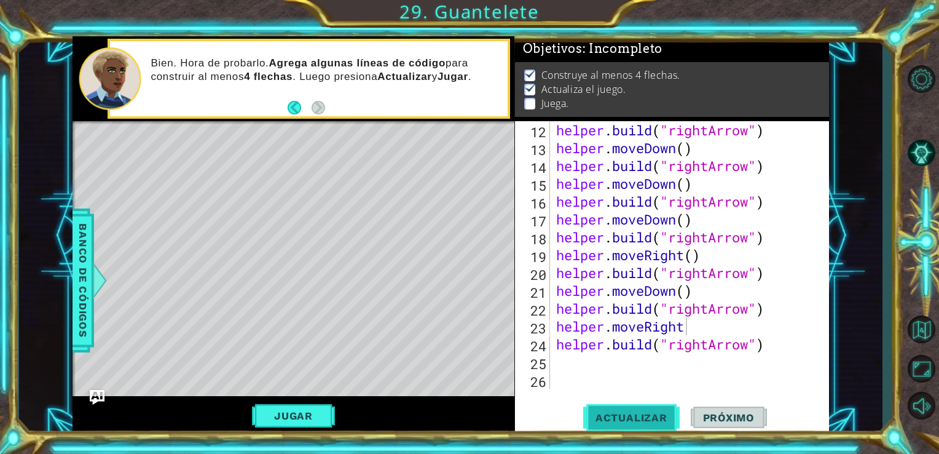
click at [616, 414] on span "Actualizar" at bounding box center [631, 417] width 96 height 12
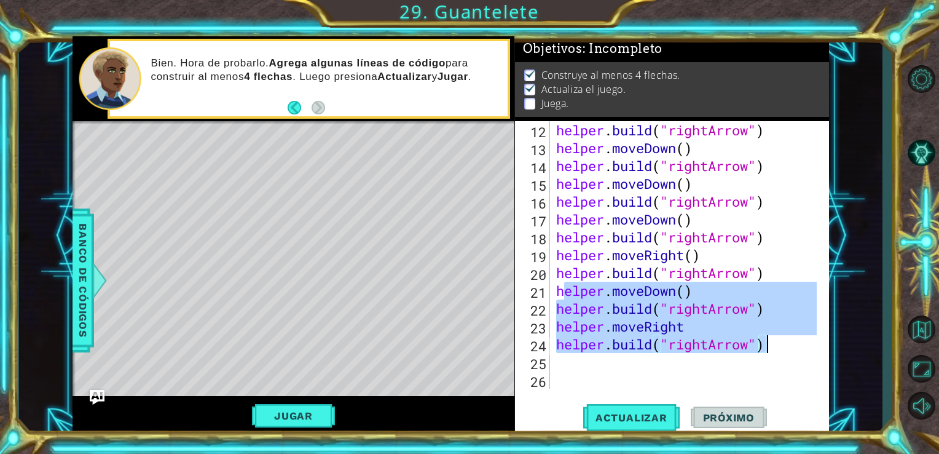
drag, startPoint x: 563, startPoint y: 292, endPoint x: 774, endPoint y: 343, distance: 217.5
click at [774, 343] on div "helper . build ( "rightArrow" ) helper . moveDown ( ) helper . build ( "rightAr…" at bounding box center [689, 272] width 270 height 303
type textarea "h"
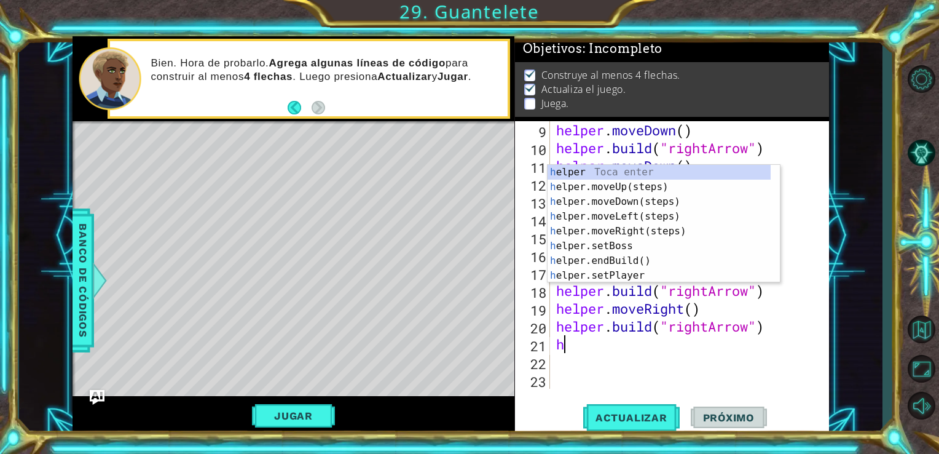
scroll to position [196, 0]
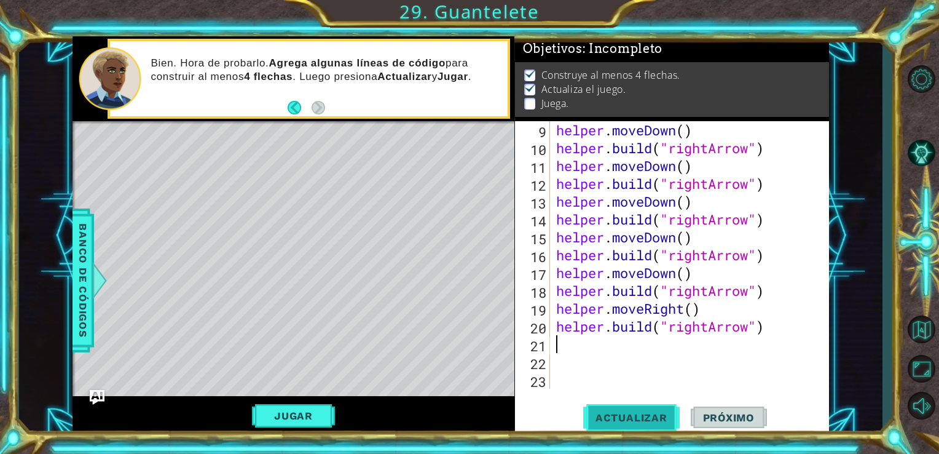
click at [659, 416] on span "Actualizar" at bounding box center [631, 417] width 96 height 12
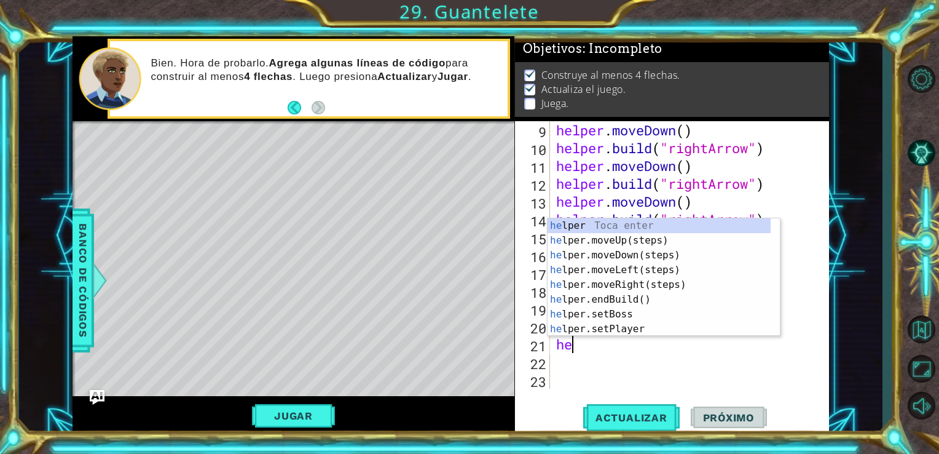
type textarea "hel"
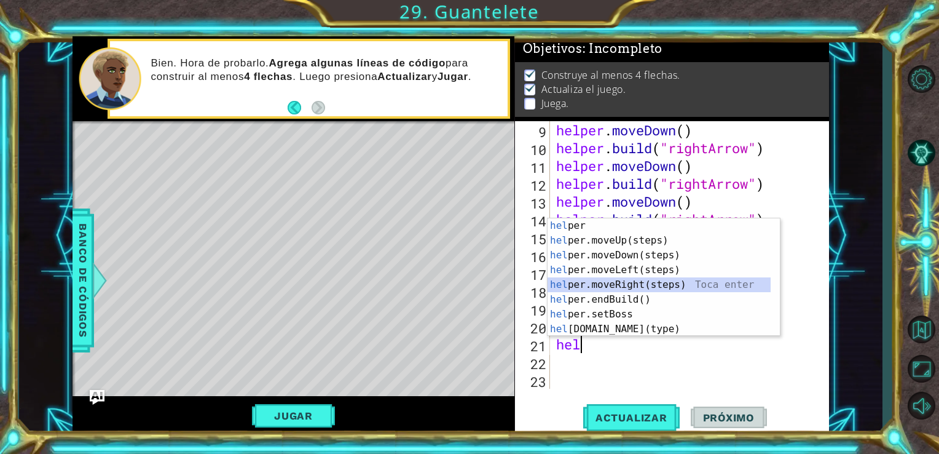
click at [612, 281] on div "hel per Toca enter hel per.moveUp(steps) Toca enter hel per.moveDown(steps) Toc…" at bounding box center [659, 291] width 223 height 147
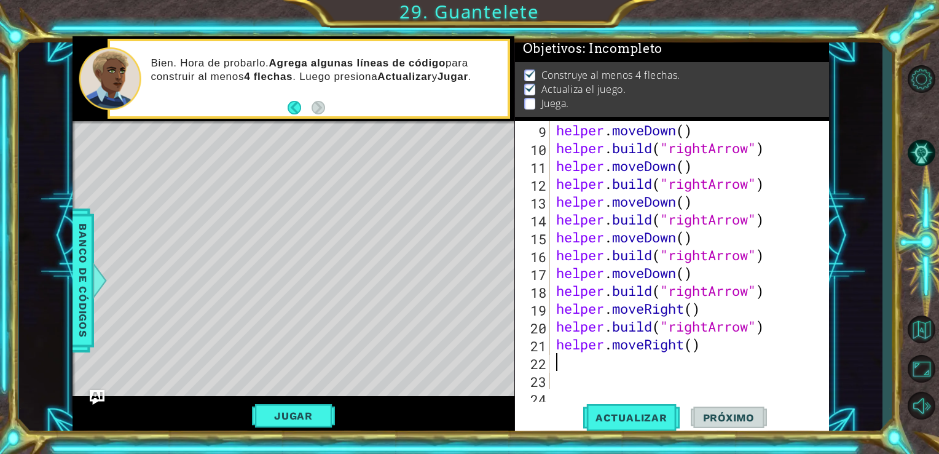
paste textarea "h"
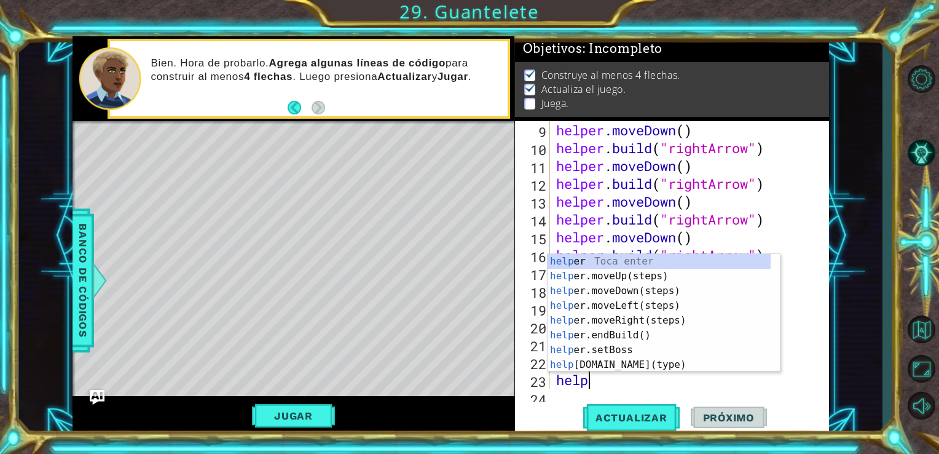
type textarea "helpe"
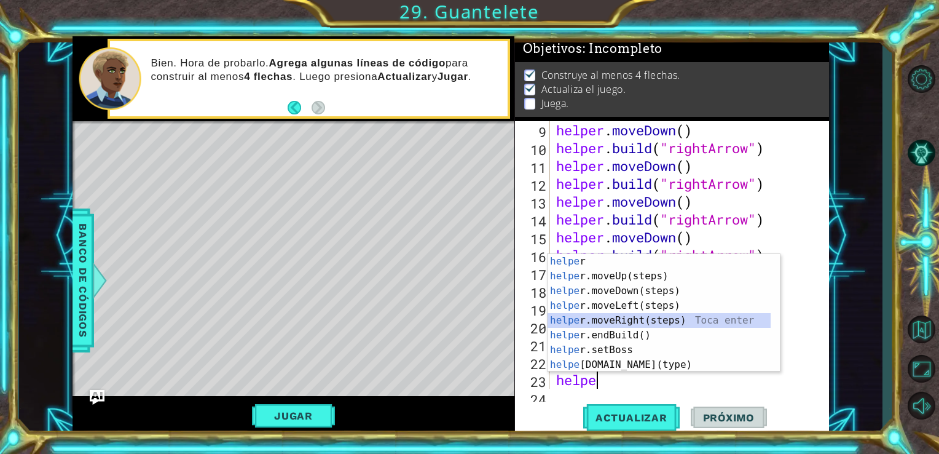
click at [584, 323] on div "helpe r Toca enter helpe r.moveUp(steps) Toca enter helpe r.moveDown(steps) Toc…" at bounding box center [659, 327] width 223 height 147
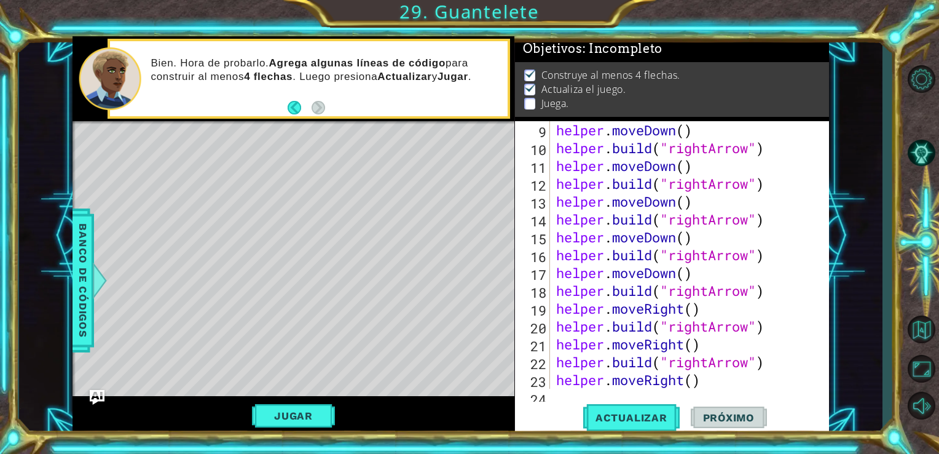
click at [565, 399] on div "9 10 11 12 13 14 15 16 17 18 19 20 21 22 23 24 helper . moveDown ( ) helper . b…" at bounding box center [672, 278] width 315 height 314
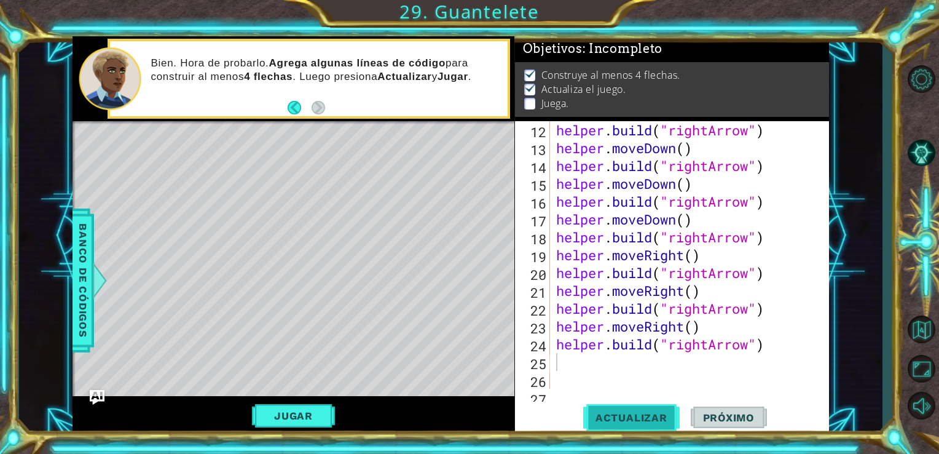
click at [616, 415] on span "Actualizar" at bounding box center [631, 417] width 96 height 12
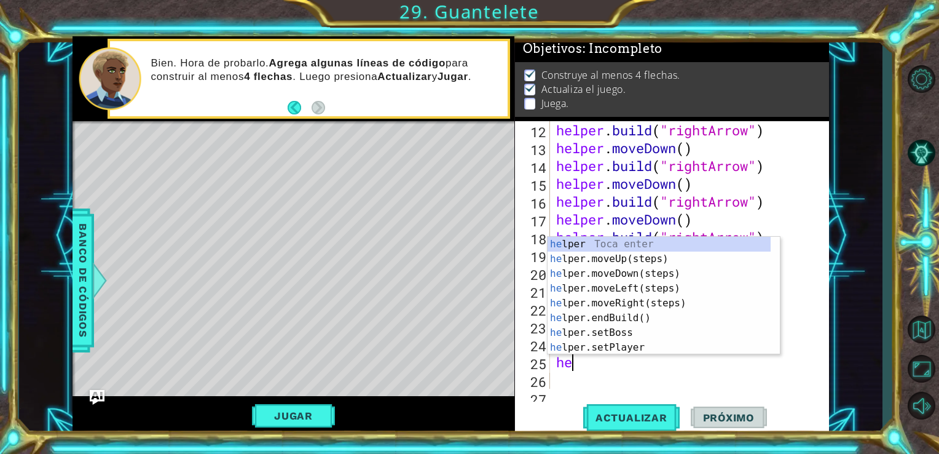
type textarea "hel"
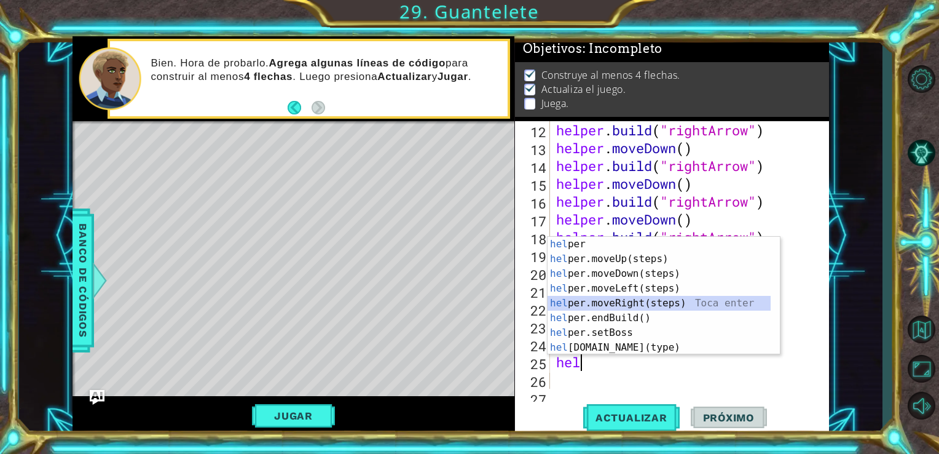
click at [637, 303] on div "hel per Toca enter hel per.moveUp(steps) Toca enter hel per.moveDown(steps) Toc…" at bounding box center [659, 310] width 223 height 147
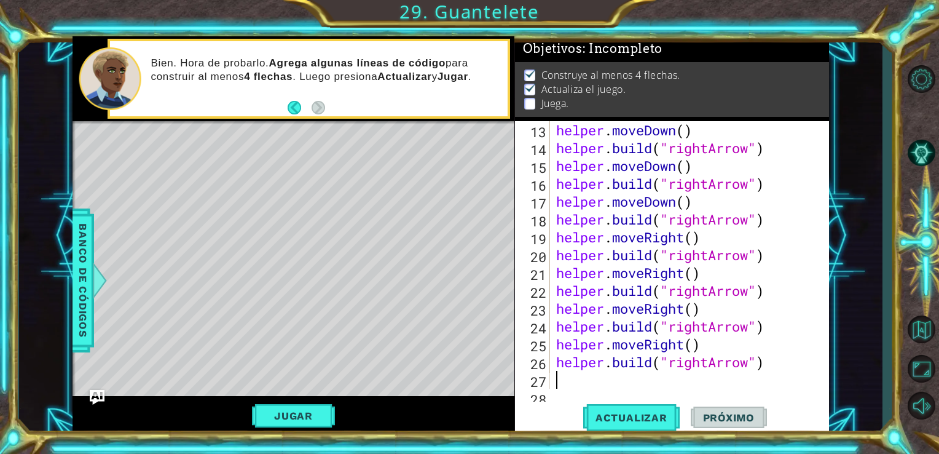
scroll to position [267, 0]
click at [642, 405] on button "Actualizar" at bounding box center [631, 416] width 96 height 31
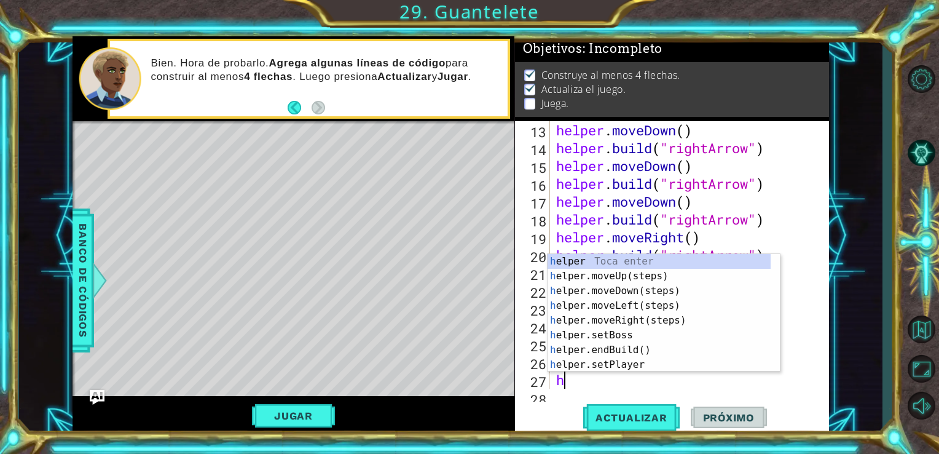
type textarea "he"
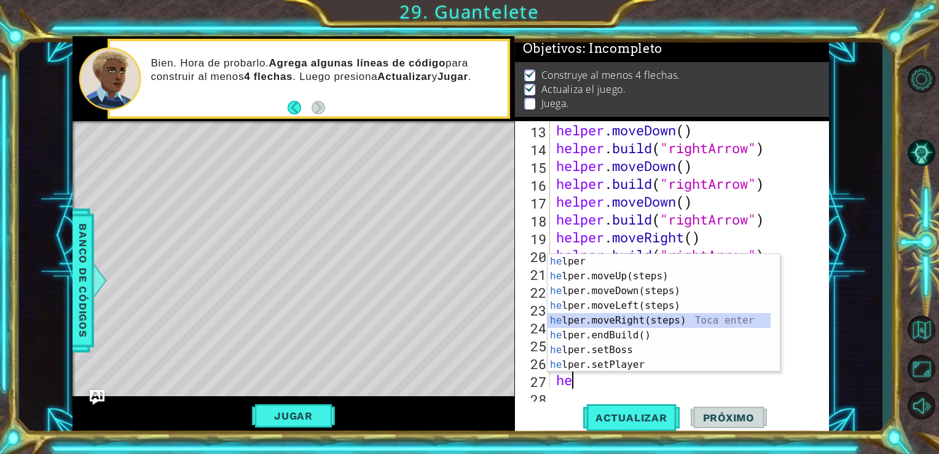
click at [623, 323] on div "he lper Toca enter he lper.moveUp(steps) Toca enter he lper.moveDown(steps) Toc…" at bounding box center [659, 327] width 223 height 147
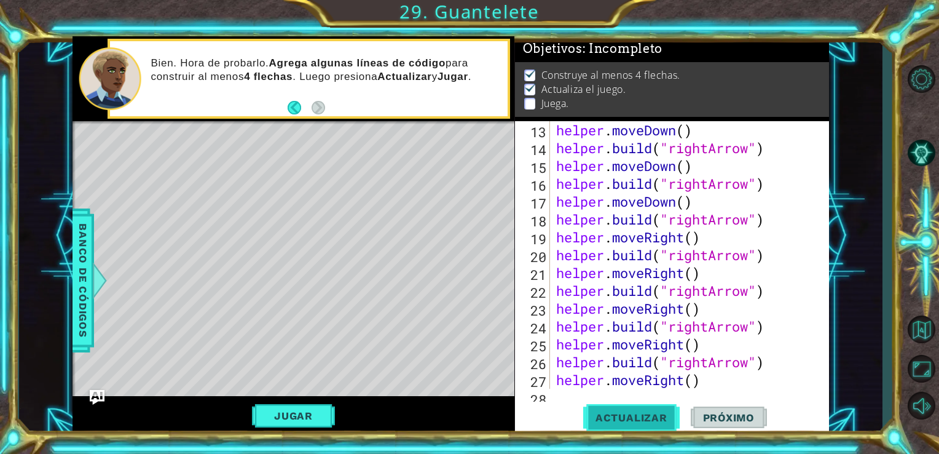
click at [614, 417] on span "Actualizar" at bounding box center [631, 417] width 96 height 12
click at [317, 413] on button "Jugar" at bounding box center [293, 415] width 83 height 23
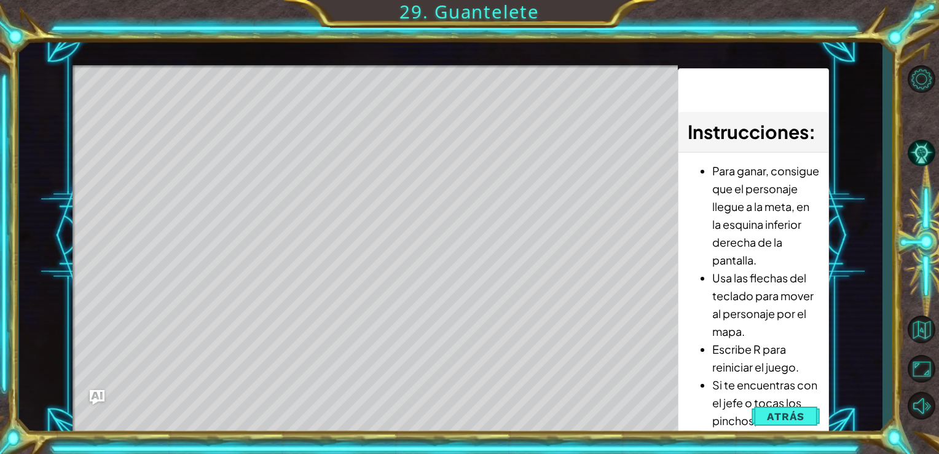
click at [347, 198] on div "Level Map" at bounding box center [357, 246] width 568 height 362
click at [836, 101] on div "1 ההההההההההההההההההההההההההההההההההההההההההההההההההההההההההההההההההההההההההההה…" at bounding box center [451, 235] width 864 height 399
click at [785, 411] on span "Atrás" at bounding box center [785, 416] width 37 height 12
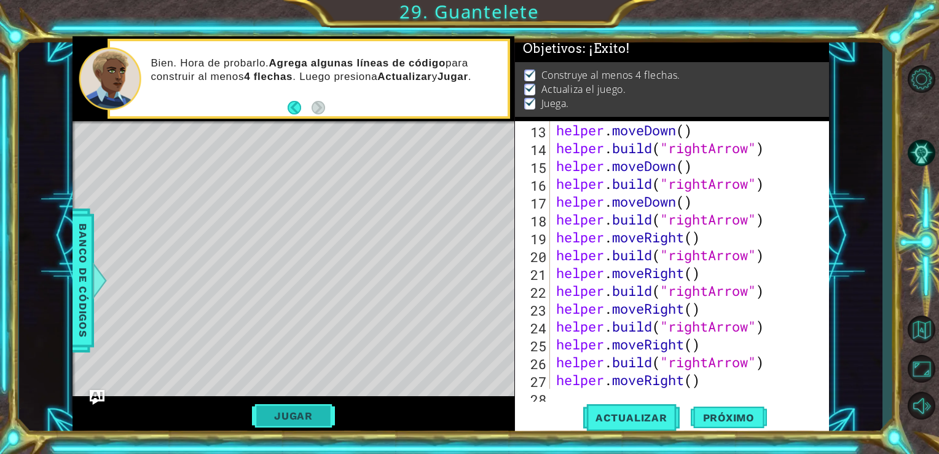
click at [294, 409] on button "Jugar" at bounding box center [293, 415] width 83 height 23
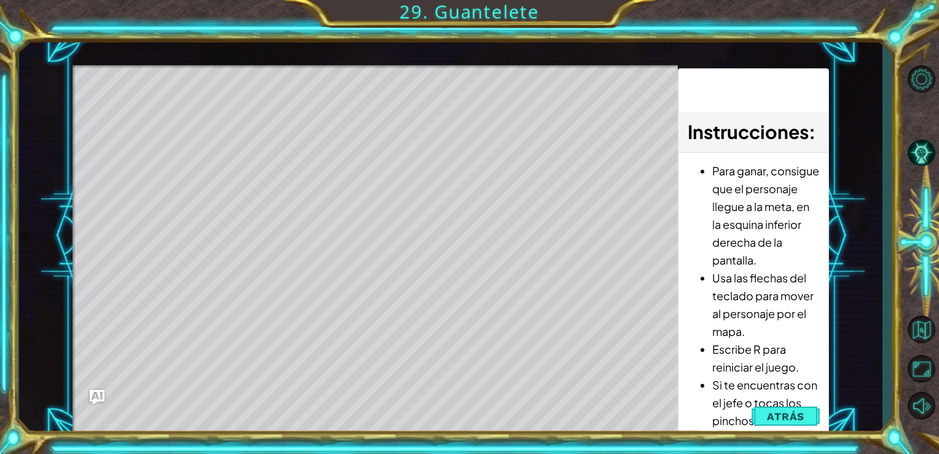
click at [294, 409] on div "Level Map" at bounding box center [357, 246] width 568 height 362
click at [764, 408] on button "Atrás" at bounding box center [786, 416] width 68 height 25
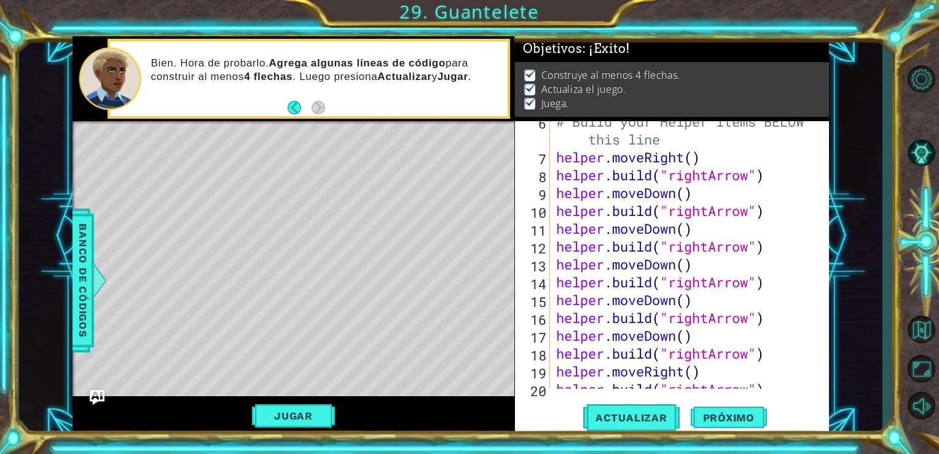
scroll to position [134, 0]
type textarea "helper.moveDown()"
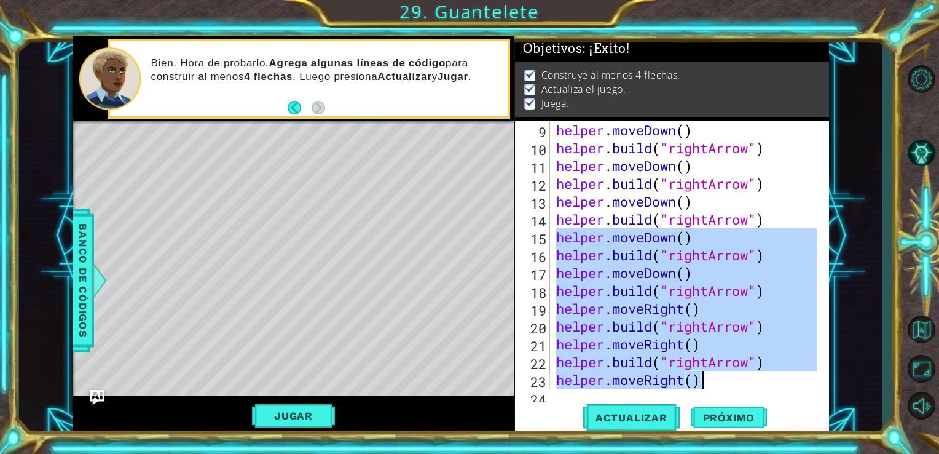
scroll to position [320, 0]
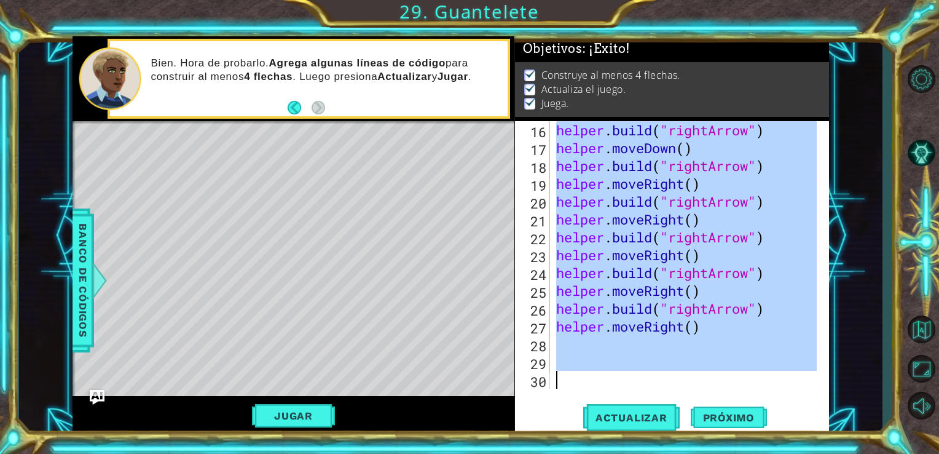
drag, startPoint x: 558, startPoint y: 297, endPoint x: 732, endPoint y: 369, distance: 188.4
click at [732, 369] on div "helper . build ( "rightArrow" ) helper . moveDown ( ) helper . build ( "rightAr…" at bounding box center [689, 272] width 270 height 303
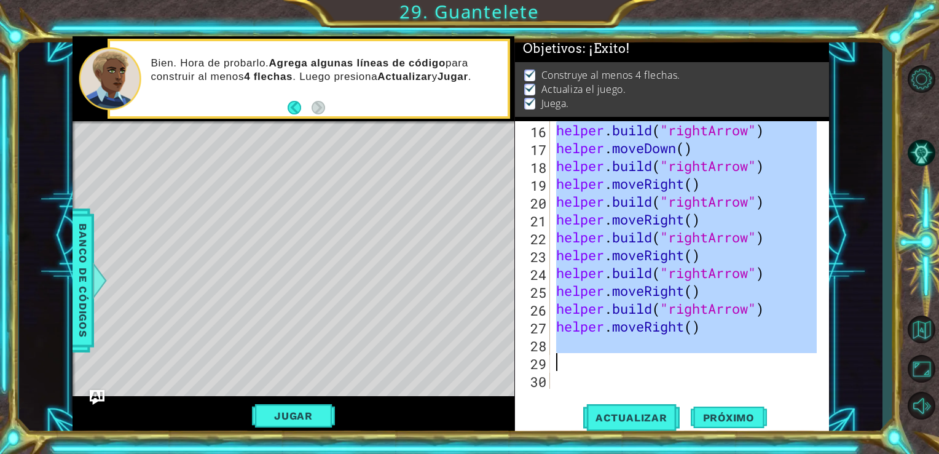
scroll to position [71, 0]
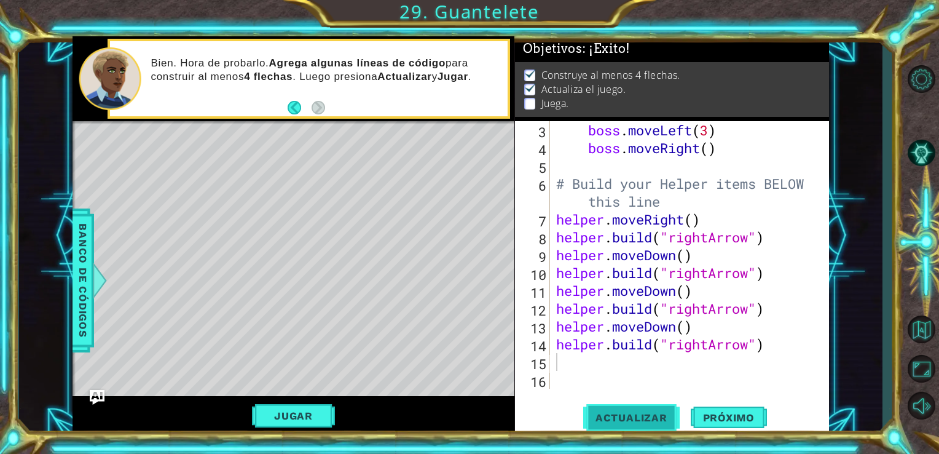
click at [667, 414] on span "Actualizar" at bounding box center [631, 417] width 96 height 12
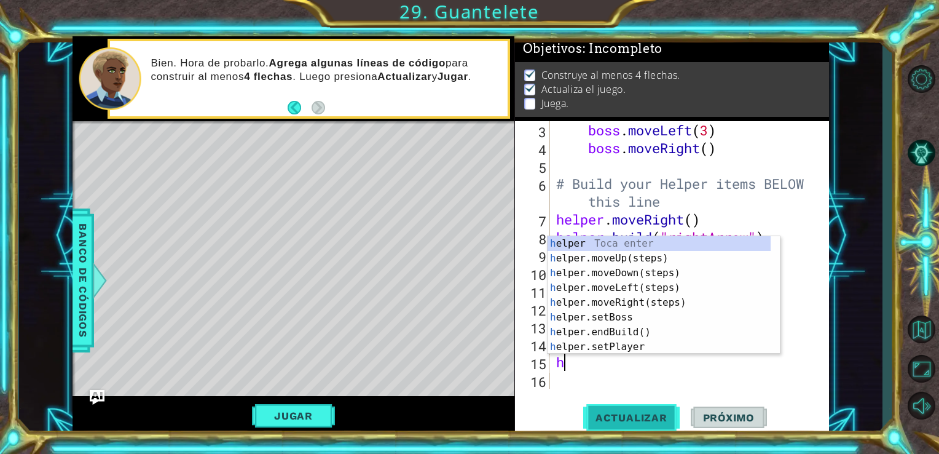
type textarea "he"
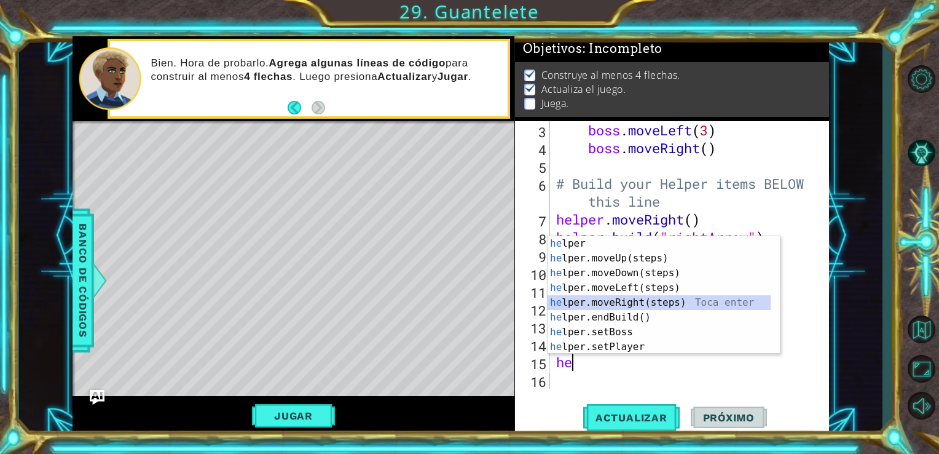
click at [638, 303] on div "he lper Toca enter he lper.moveUp(steps) Toca enter he lper.moveDown(steps) Toc…" at bounding box center [659, 309] width 223 height 147
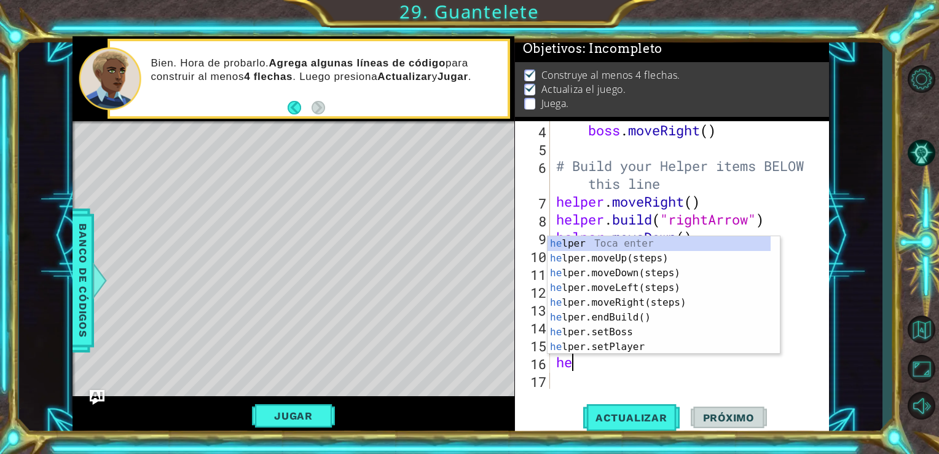
scroll to position [0, 0]
type textarea "h"
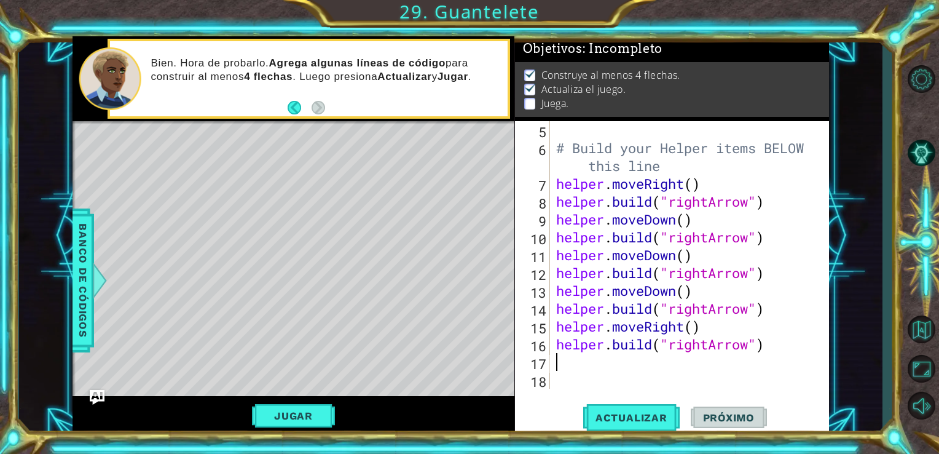
scroll to position [106, 0]
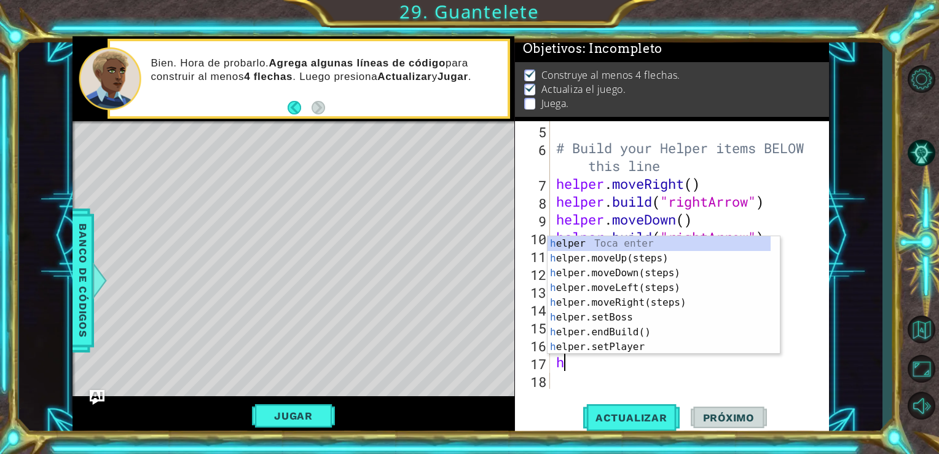
type textarea "he"
click at [615, 306] on div "he lper Toca enter he lper.moveUp(steps) Toca enter he lper.moveDown(steps) Toc…" at bounding box center [659, 309] width 223 height 147
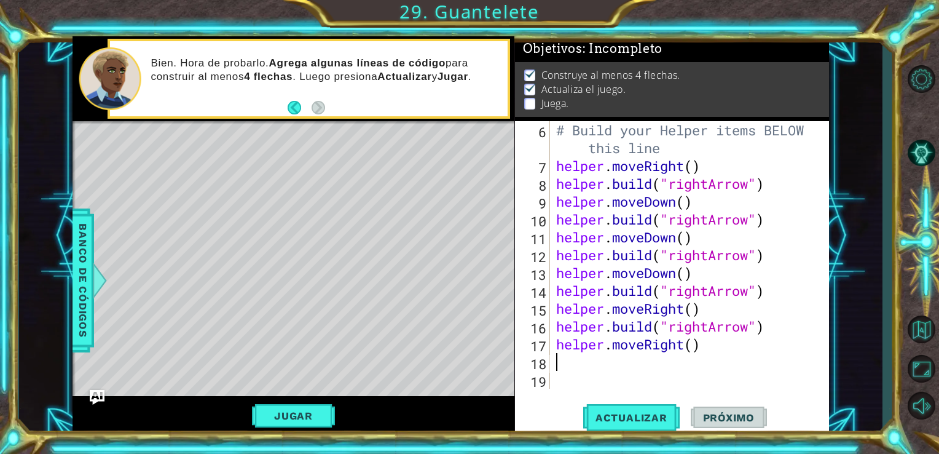
scroll to position [125, 0]
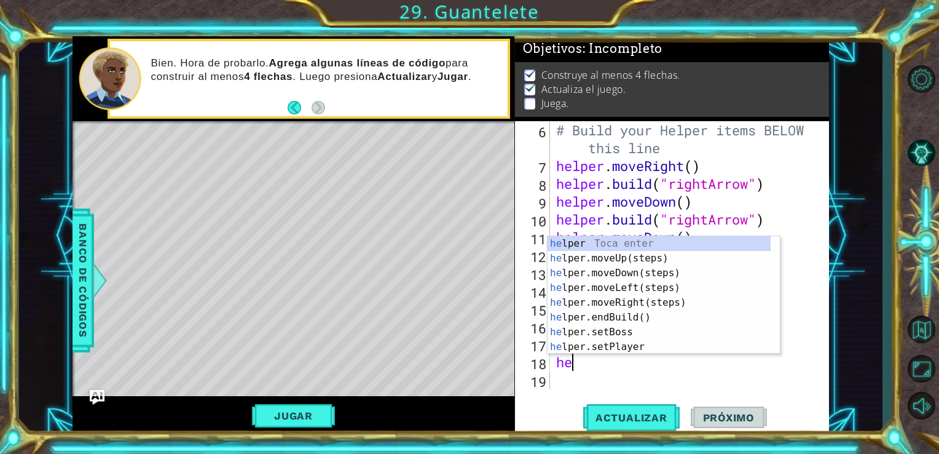
type textarea "h"
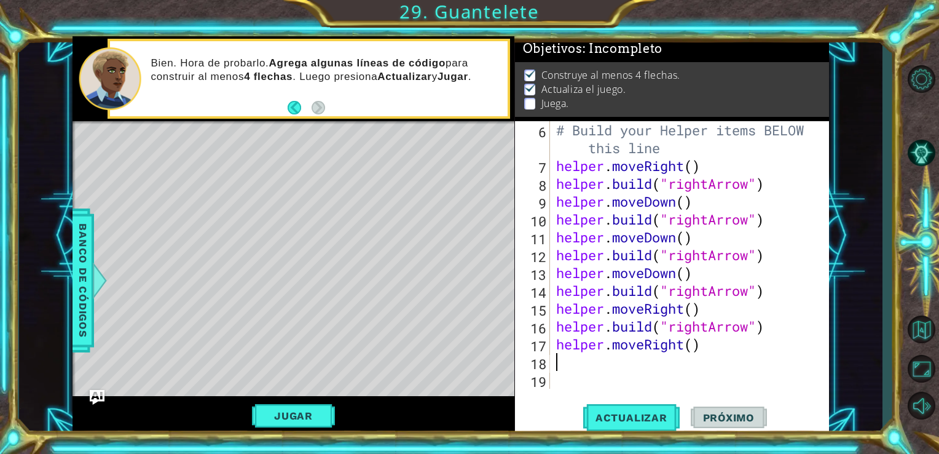
scroll to position [143, 0]
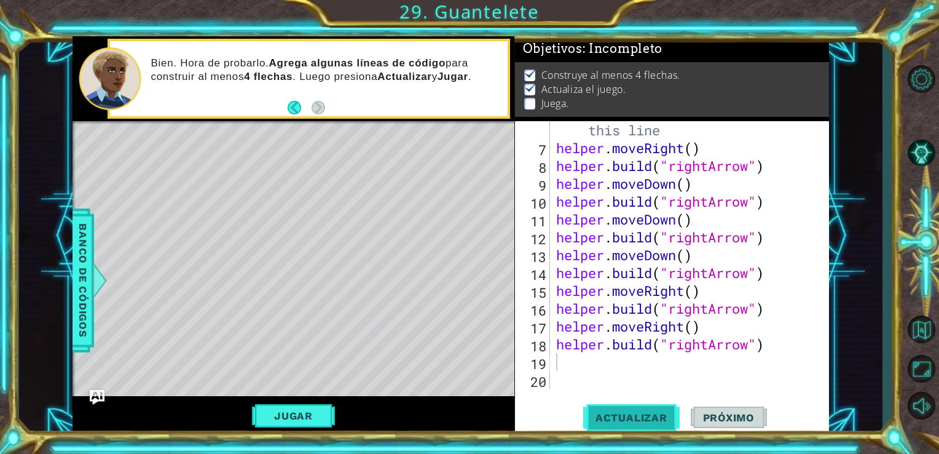
click at [646, 422] on span "Actualizar" at bounding box center [631, 417] width 96 height 12
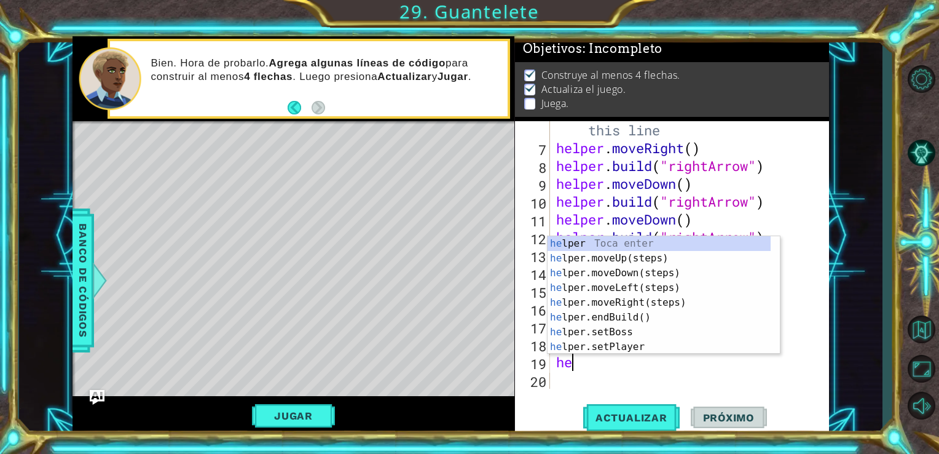
scroll to position [0, 0]
type textarea "help"
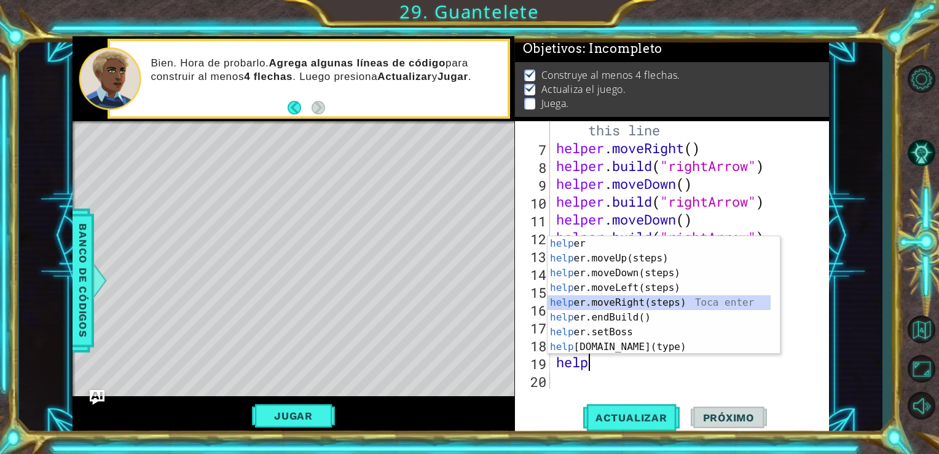
click at [626, 301] on div "help [PERSON_NAME] enter help er.moveUp(steps) Toca enter help er.moveDown(step…" at bounding box center [659, 309] width 223 height 147
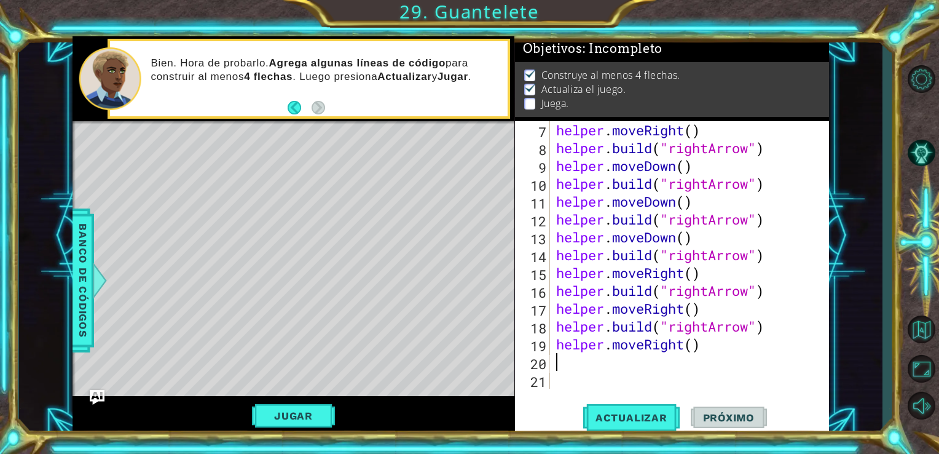
paste textarea "h"
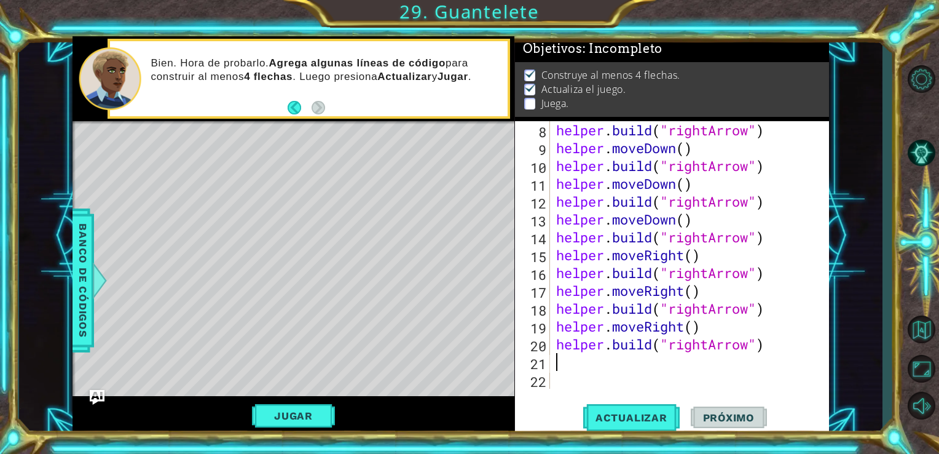
scroll to position [178, 0]
type textarea "h"
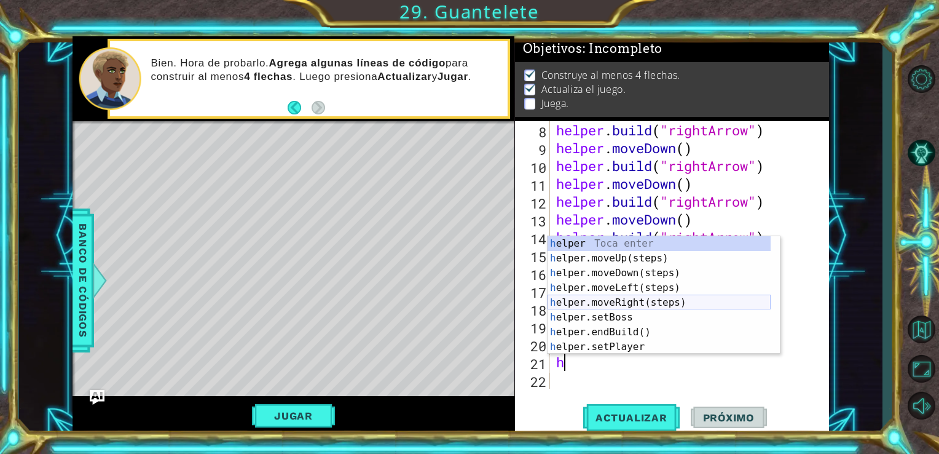
click at [608, 301] on div "h elper Toca enter h elper.moveUp(steps) Toca enter h elper.moveDown(steps) Toc…" at bounding box center [659, 309] width 223 height 147
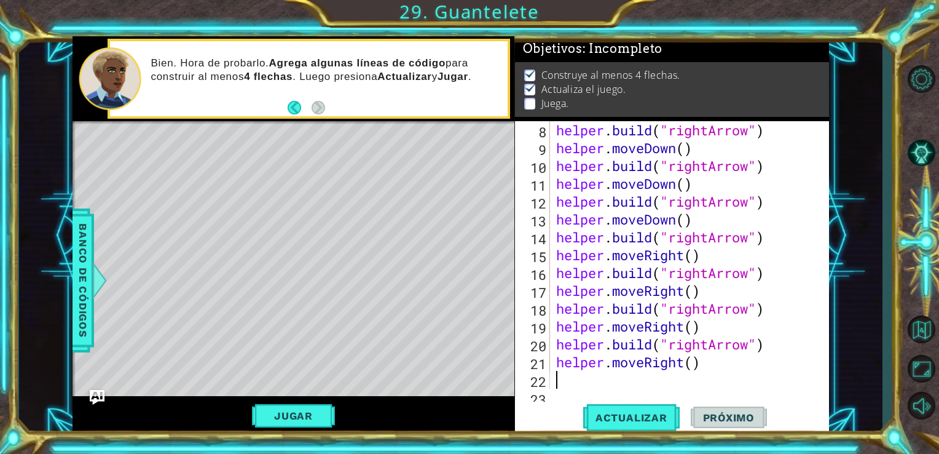
scroll to position [196, 0]
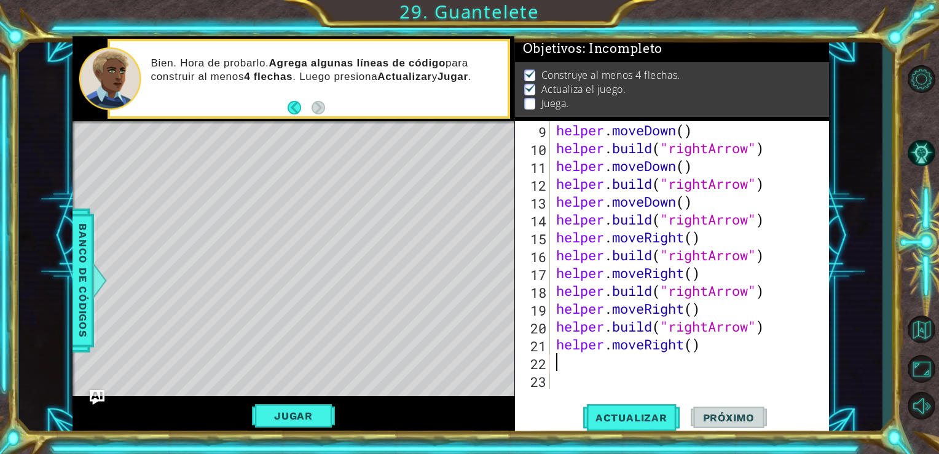
paste textarea "h"
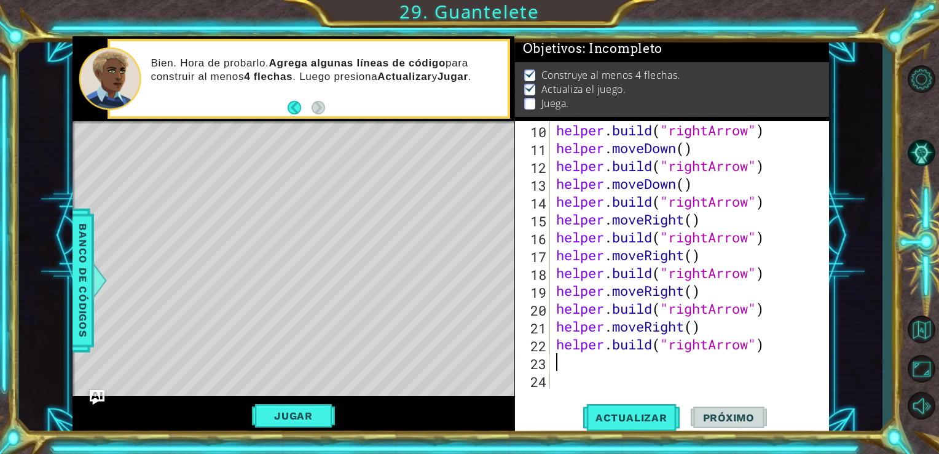
scroll to position [214, 0]
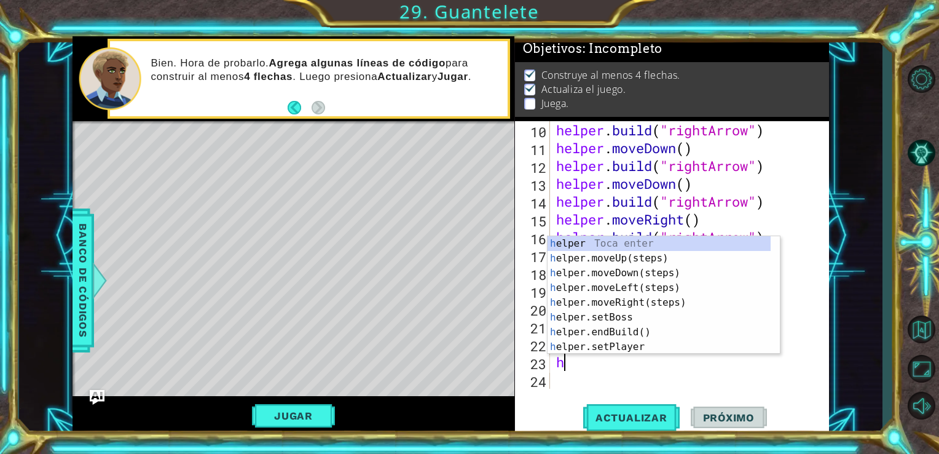
type textarea "he"
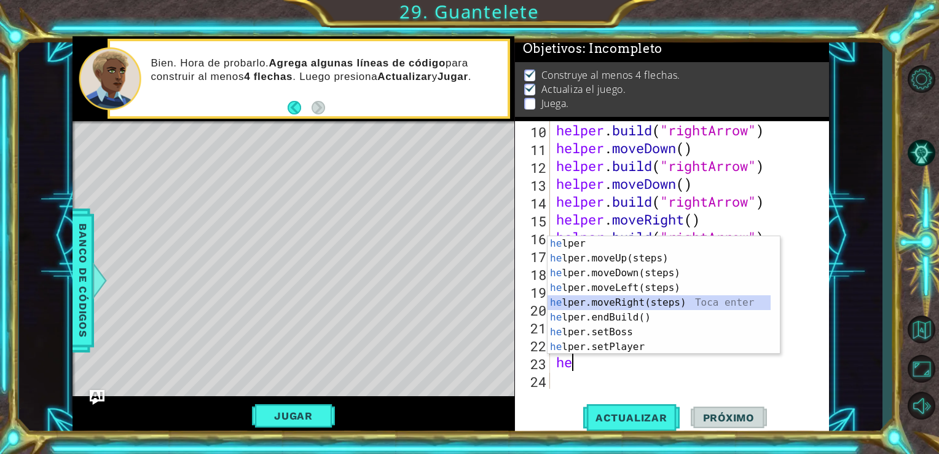
click at [617, 303] on div "he lper Toca enter he lper.moveUp(steps) Toca enter he lper.moveDown(steps) Toc…" at bounding box center [659, 309] width 223 height 147
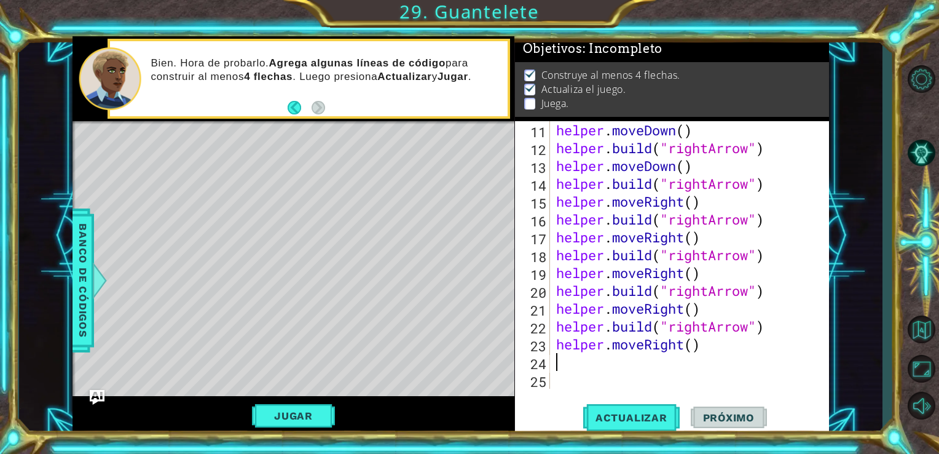
scroll to position [249, 0]
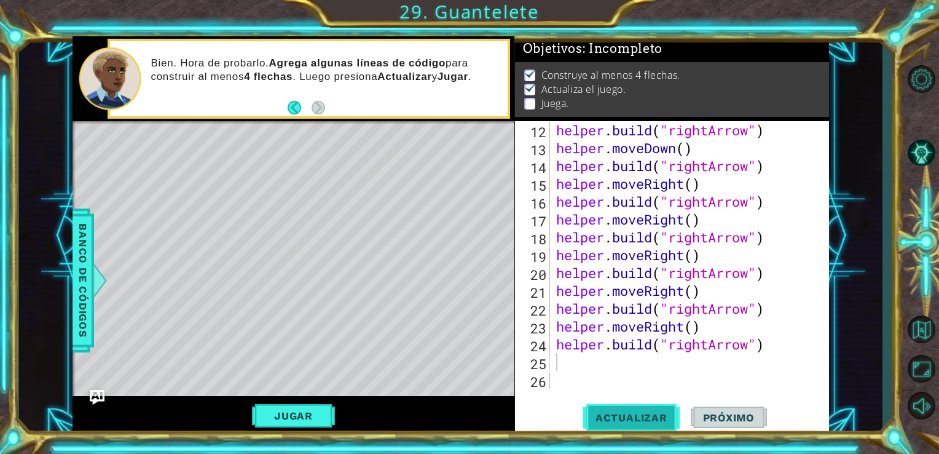
click at [640, 422] on span "Actualizar" at bounding box center [631, 417] width 96 height 12
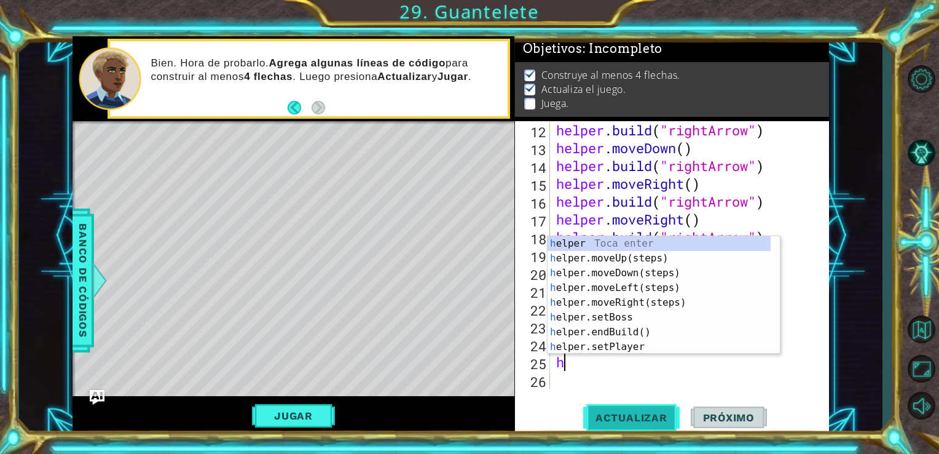
type textarea "he"
click at [626, 272] on div "he lper Toca enter he lper.moveUp(steps) Toca enter he lper.moveDown(steps) Toc…" at bounding box center [659, 309] width 223 height 147
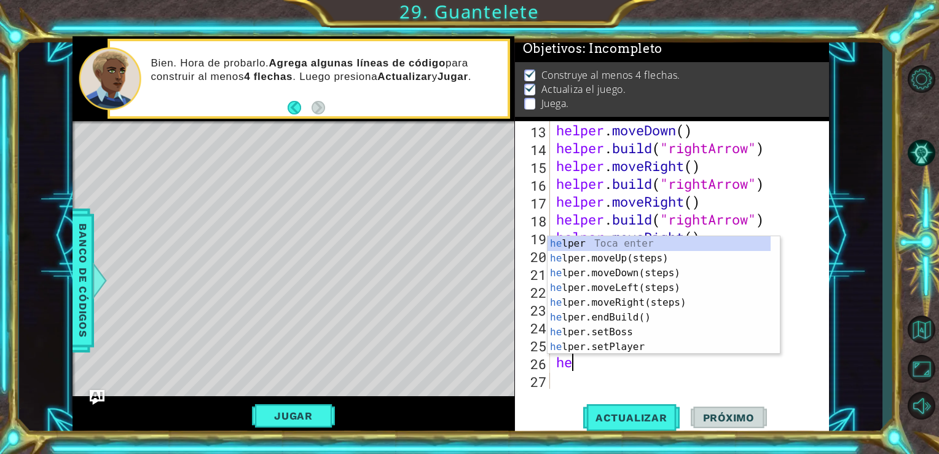
scroll to position [0, 0]
type textarea "h"
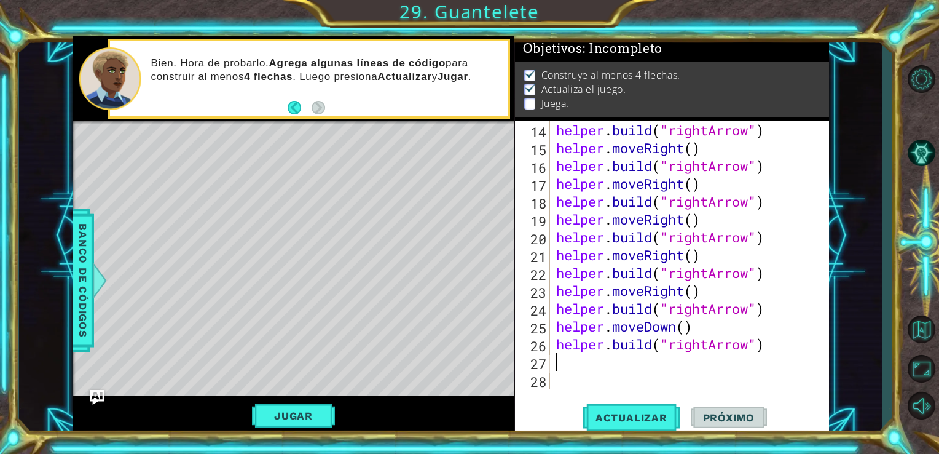
scroll to position [285, 0]
drag, startPoint x: 707, startPoint y: 347, endPoint x: 667, endPoint y: 348, distance: 40.6
click at [667, 348] on div "helper . build ( "rightArrow" ) helper . moveRight ( ) helper . build ( "rightA…" at bounding box center [689, 272] width 270 height 303
type textarea "[DOMAIN_NAME]("downArrow")"
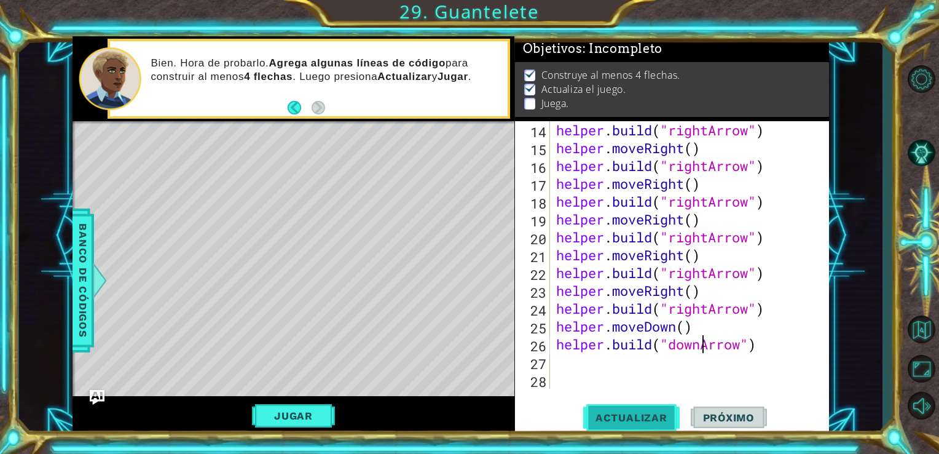
click at [646, 415] on span "Actualizar" at bounding box center [631, 417] width 96 height 12
click at [600, 367] on div "helper . build ( "rightArrow" ) helper . moveRight ( ) helper . build ( "rightA…" at bounding box center [689, 272] width 270 height 303
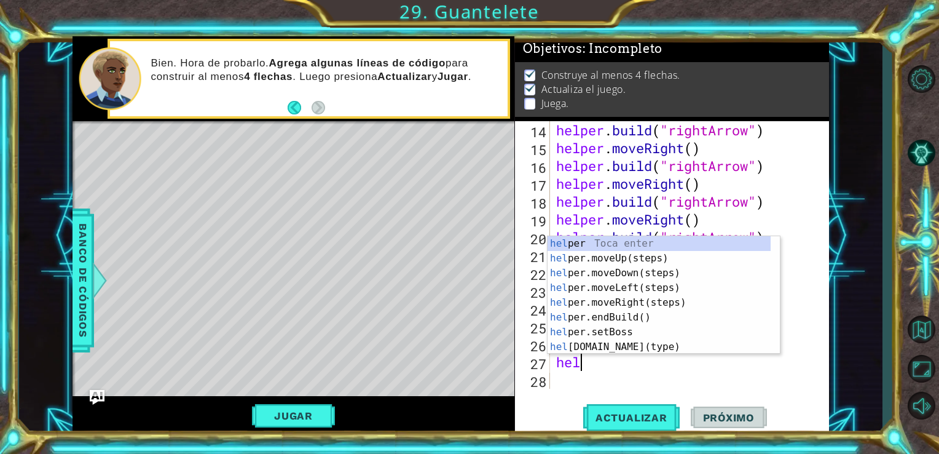
scroll to position [0, 0]
type textarea "help"
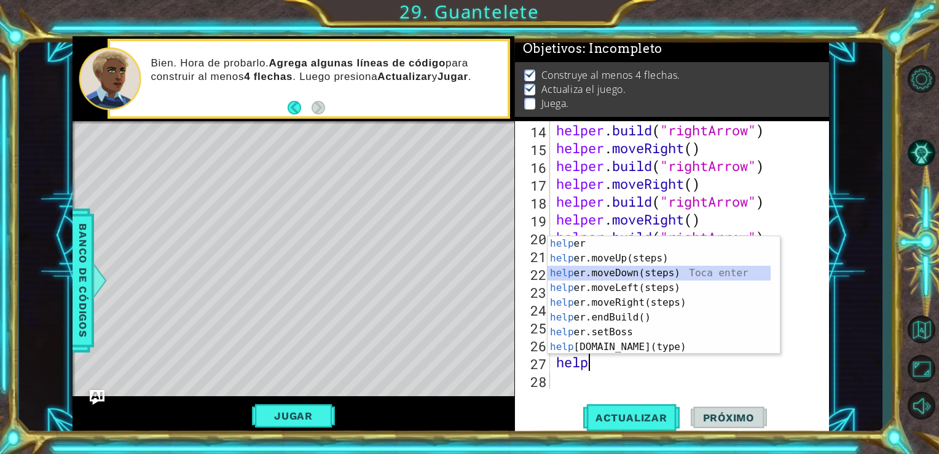
click at [635, 273] on div "help [PERSON_NAME] enter help er.moveUp(steps) Toca enter help er.moveDown(step…" at bounding box center [659, 309] width 223 height 147
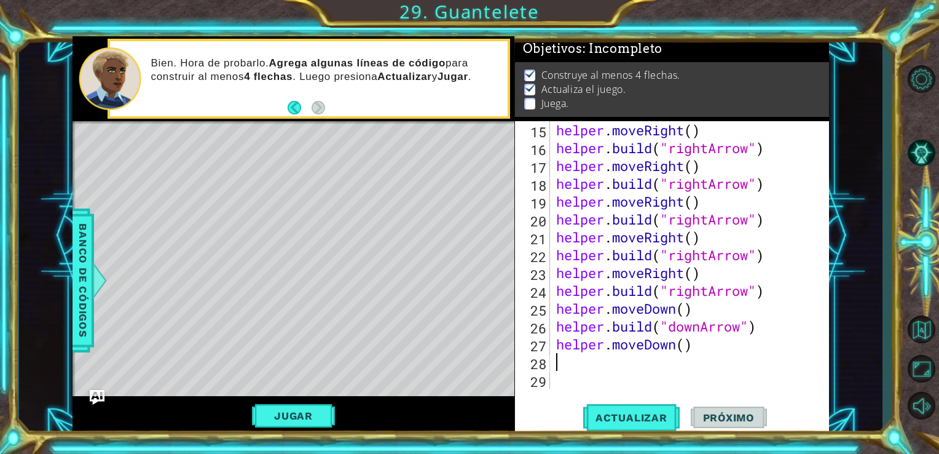
scroll to position [302, 0]
click at [617, 409] on button "Actualizar" at bounding box center [631, 416] width 96 height 31
click at [322, 417] on button "Jugar" at bounding box center [293, 415] width 83 height 23
click at [731, 417] on span "Próximo" at bounding box center [729, 414] width 76 height 12
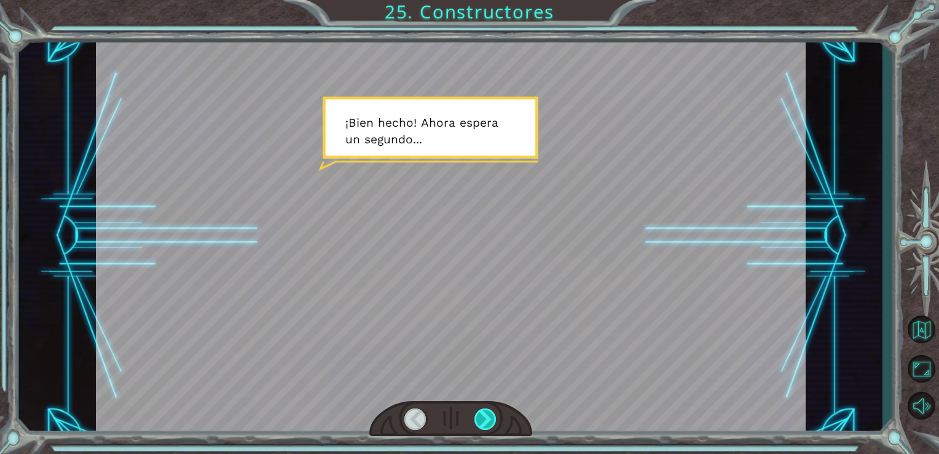
click at [482, 420] on div at bounding box center [485, 419] width 23 height 22
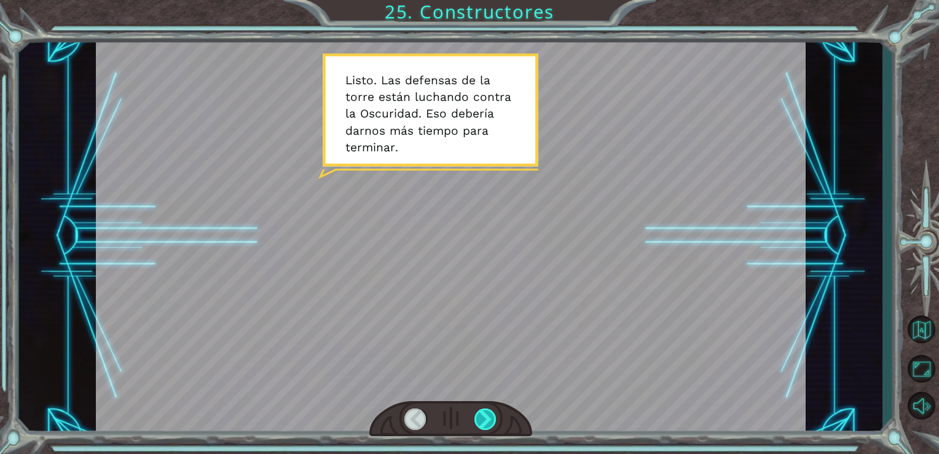
click at [482, 420] on div at bounding box center [485, 419] width 23 height 22
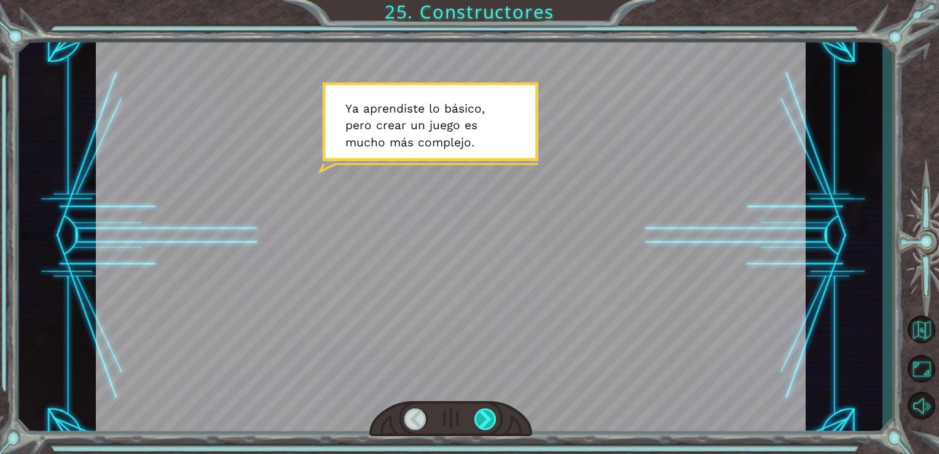
click at [482, 420] on div at bounding box center [485, 419] width 23 height 22
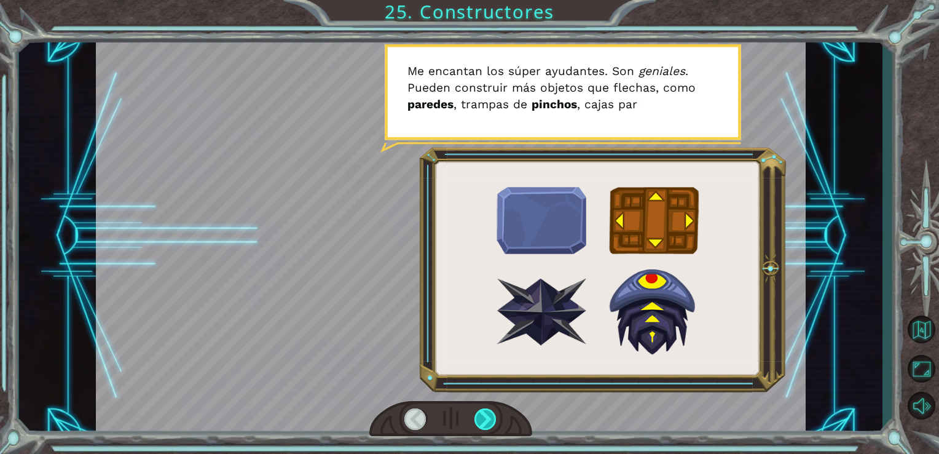
click at [482, 420] on div at bounding box center [485, 419] width 23 height 22
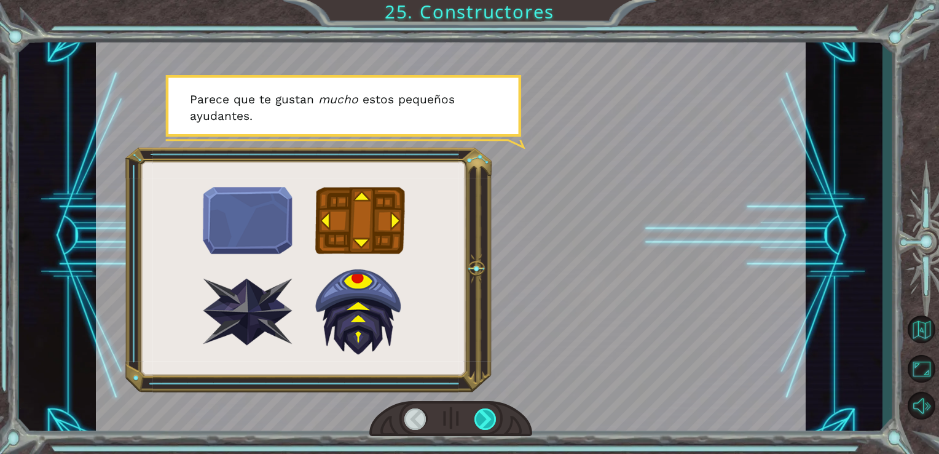
click at [482, 420] on div at bounding box center [485, 419] width 23 height 22
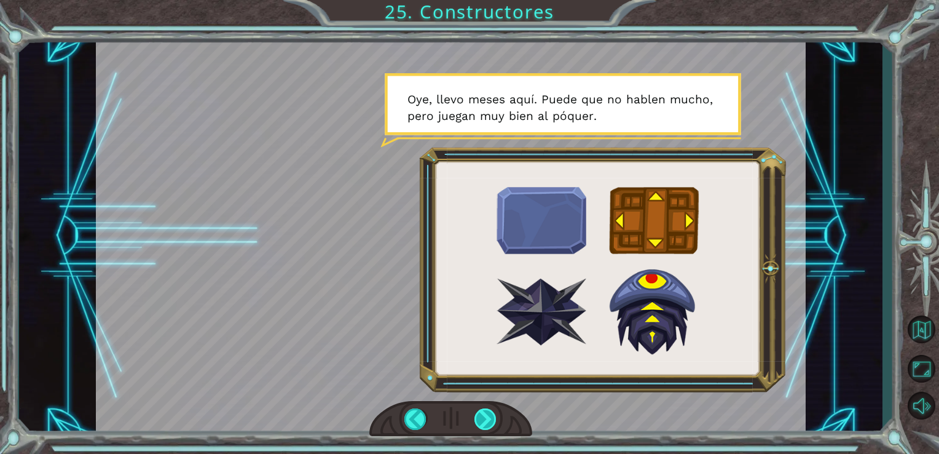
click at [482, 420] on div at bounding box center [485, 419] width 23 height 22
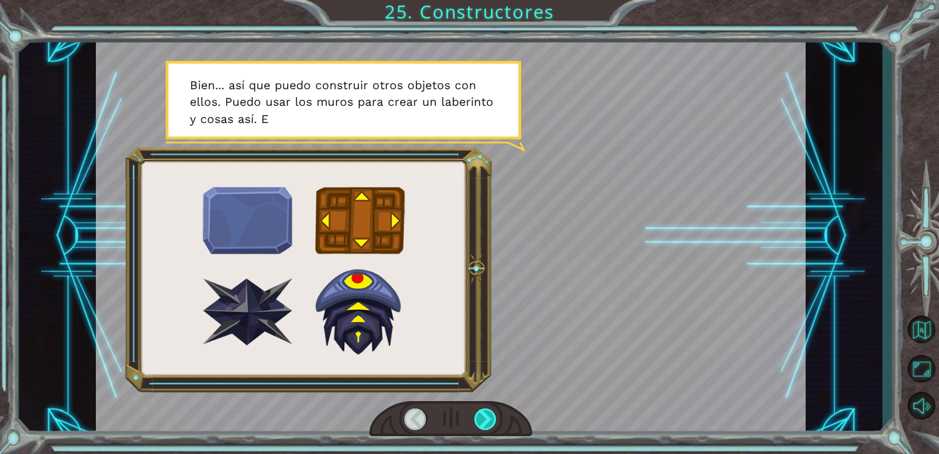
click at [482, 420] on div at bounding box center [485, 419] width 23 height 22
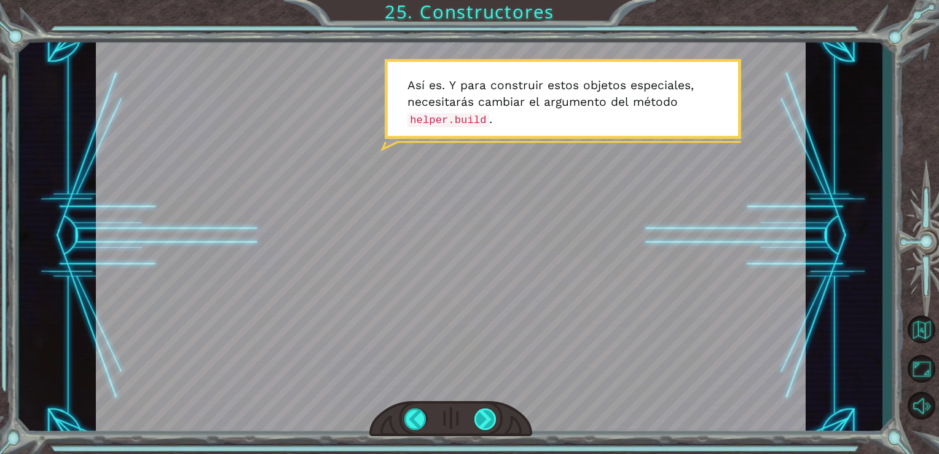
click at [482, 420] on div at bounding box center [485, 419] width 23 height 22
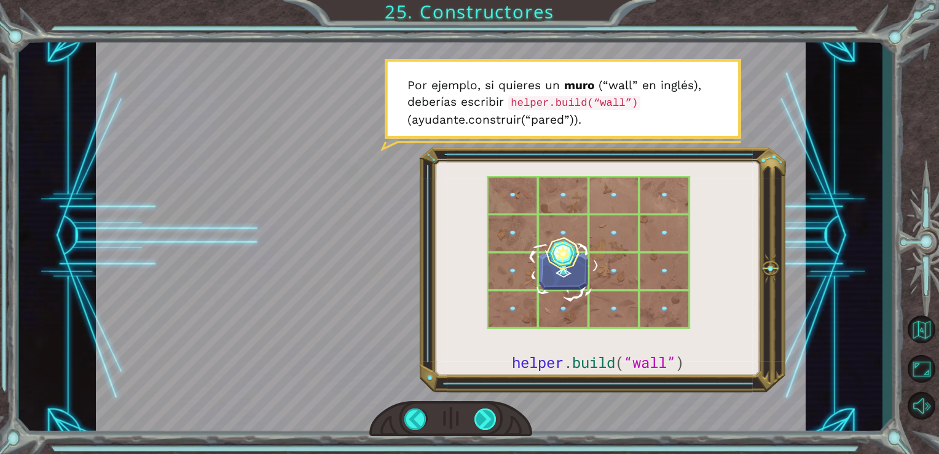
click at [482, 420] on div at bounding box center [485, 419] width 23 height 22
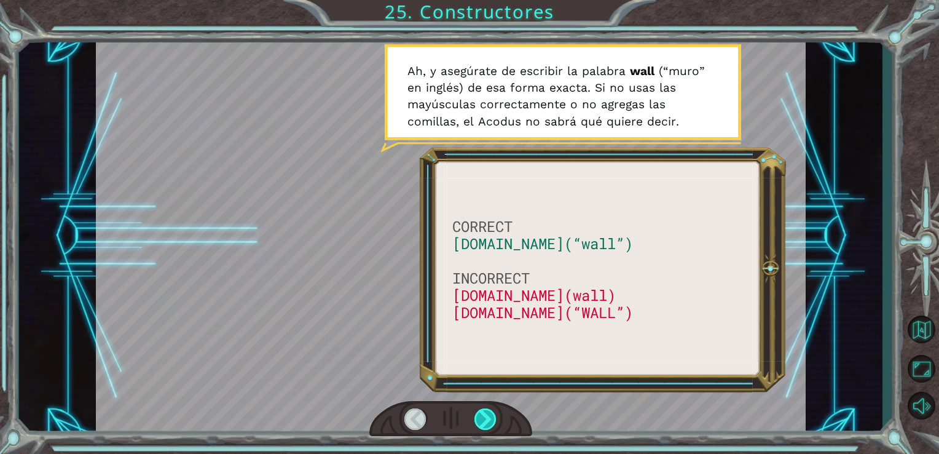
click at [482, 420] on div at bounding box center [485, 419] width 23 height 22
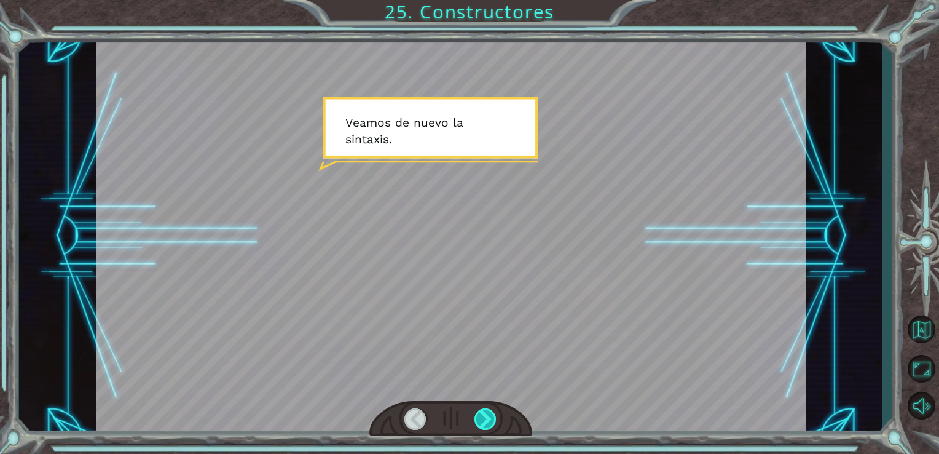
click at [482, 420] on div at bounding box center [485, 419] width 23 height 22
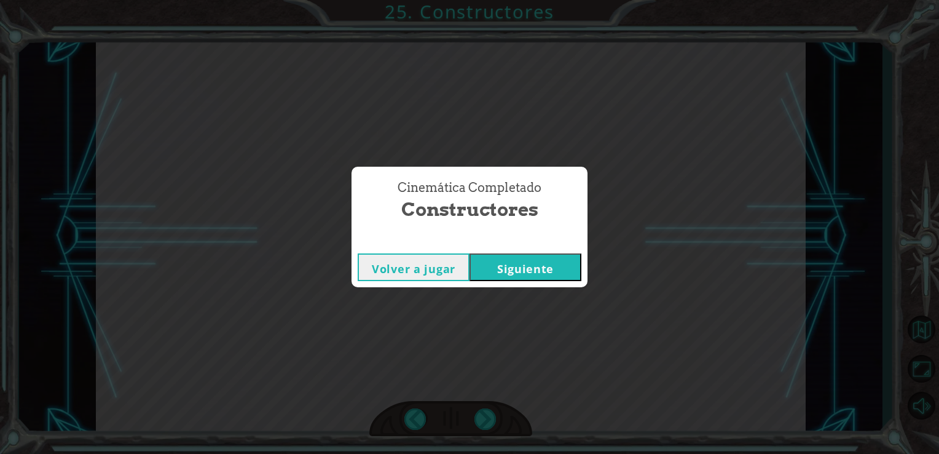
click at [533, 259] on button "Siguiente" at bounding box center [526, 267] width 112 height 28
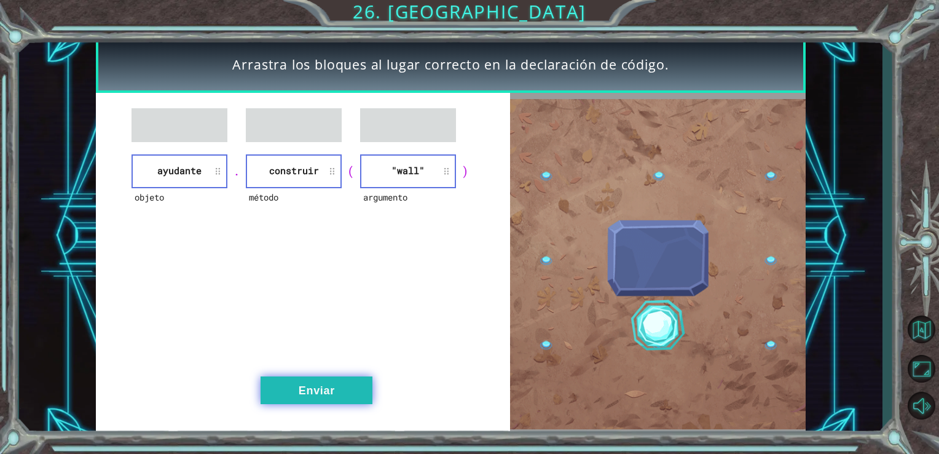
click at [328, 385] on button "Enviar" at bounding box center [317, 390] width 112 height 28
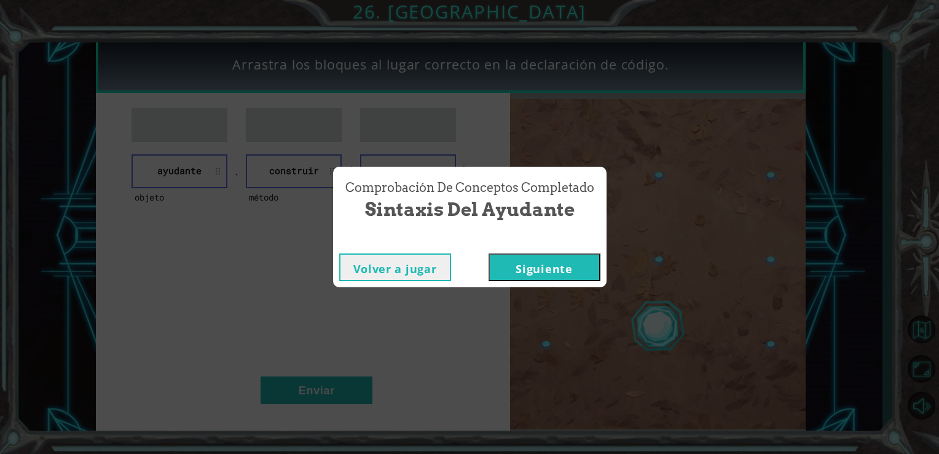
click at [525, 267] on button "Siguiente" at bounding box center [545, 267] width 112 height 28
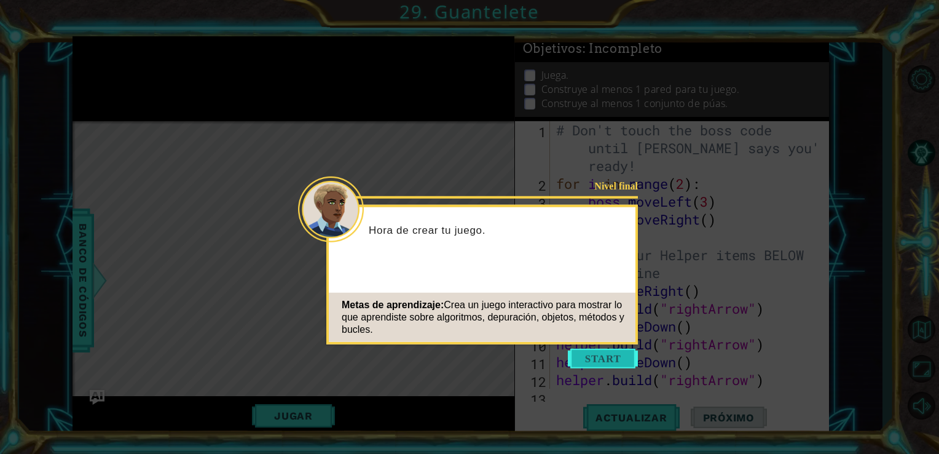
click at [596, 356] on button "Start" at bounding box center [603, 358] width 70 height 20
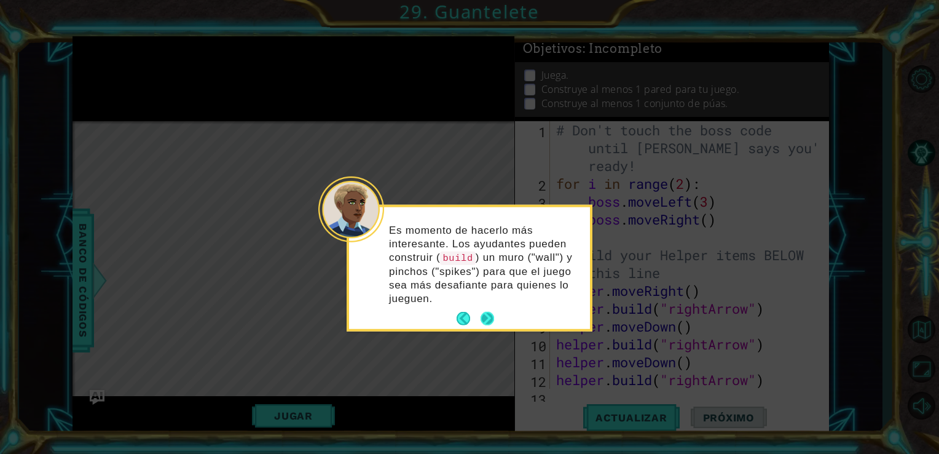
click at [491, 269] on p "Es momento de hacerlo más interesante. Los ayudantes pueden construir ( build )…" at bounding box center [485, 264] width 192 height 82
click at [484, 309] on button "Next" at bounding box center [487, 318] width 18 height 18
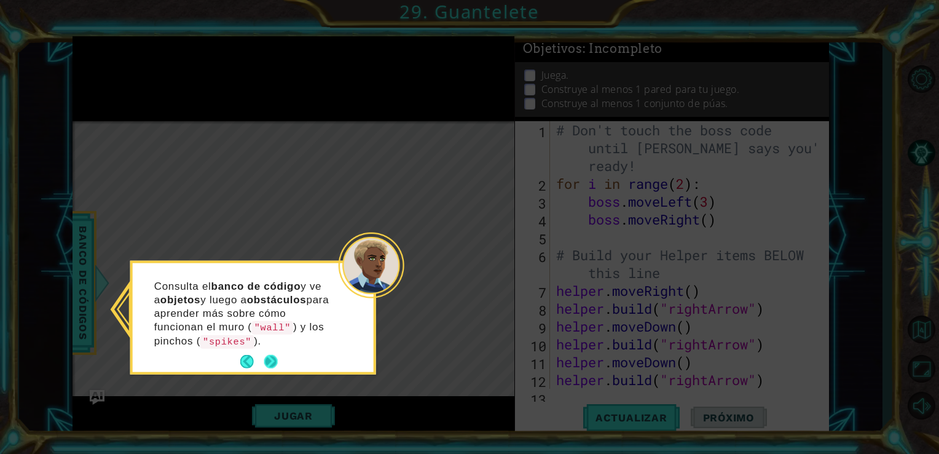
click at [276, 361] on button "Next" at bounding box center [270, 361] width 23 height 23
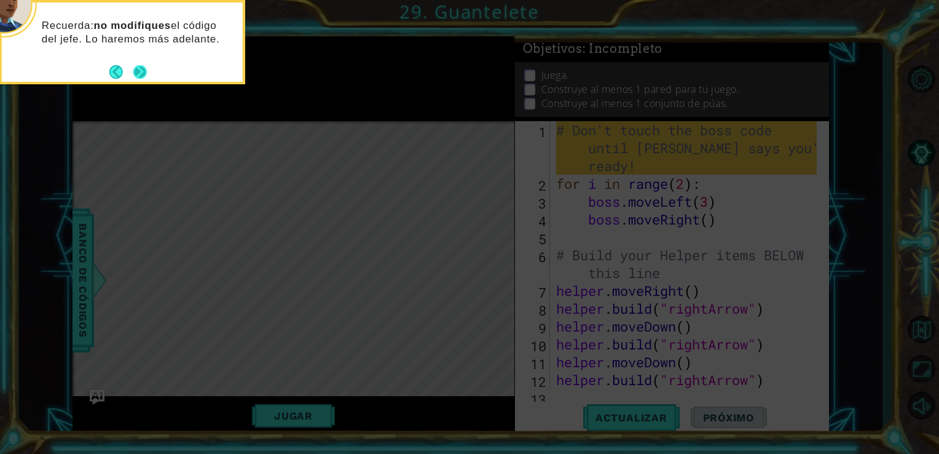
click at [147, 70] on button "Next" at bounding box center [140, 72] width 14 height 14
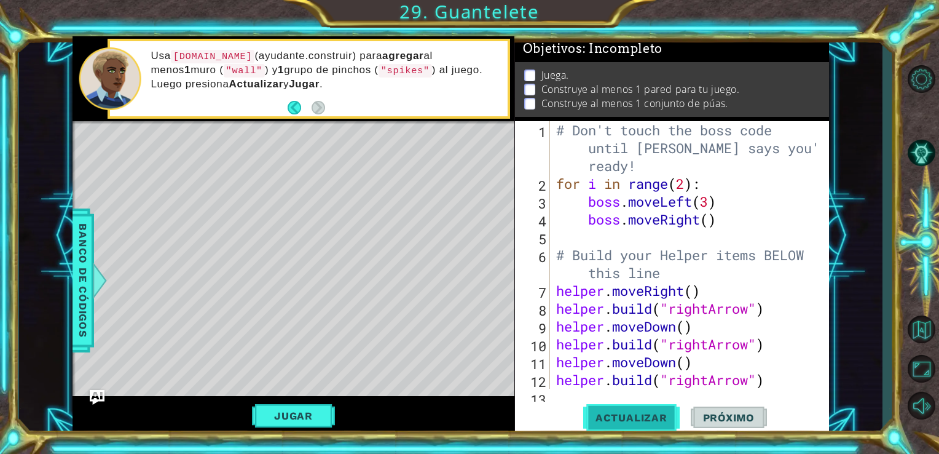
click at [627, 418] on span "Actualizar" at bounding box center [631, 417] width 96 height 12
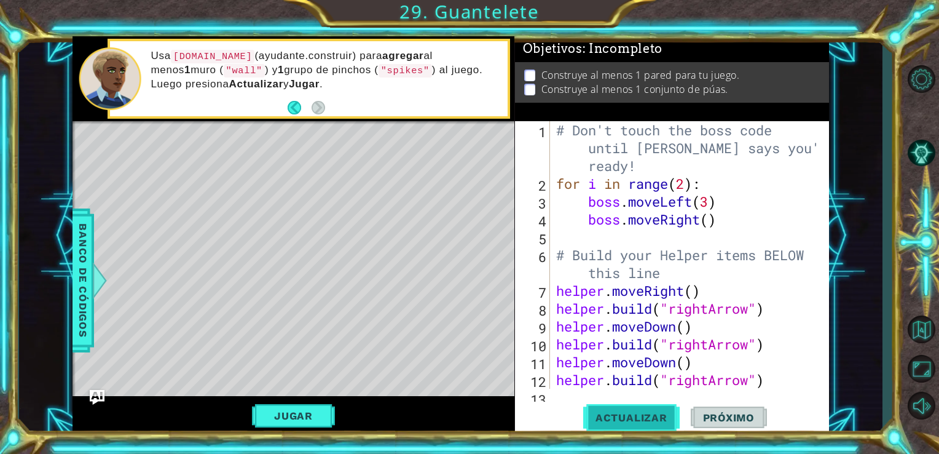
click at [627, 418] on span "Actualizar" at bounding box center [631, 417] width 96 height 12
